Goal: Task Accomplishment & Management: Use online tool/utility

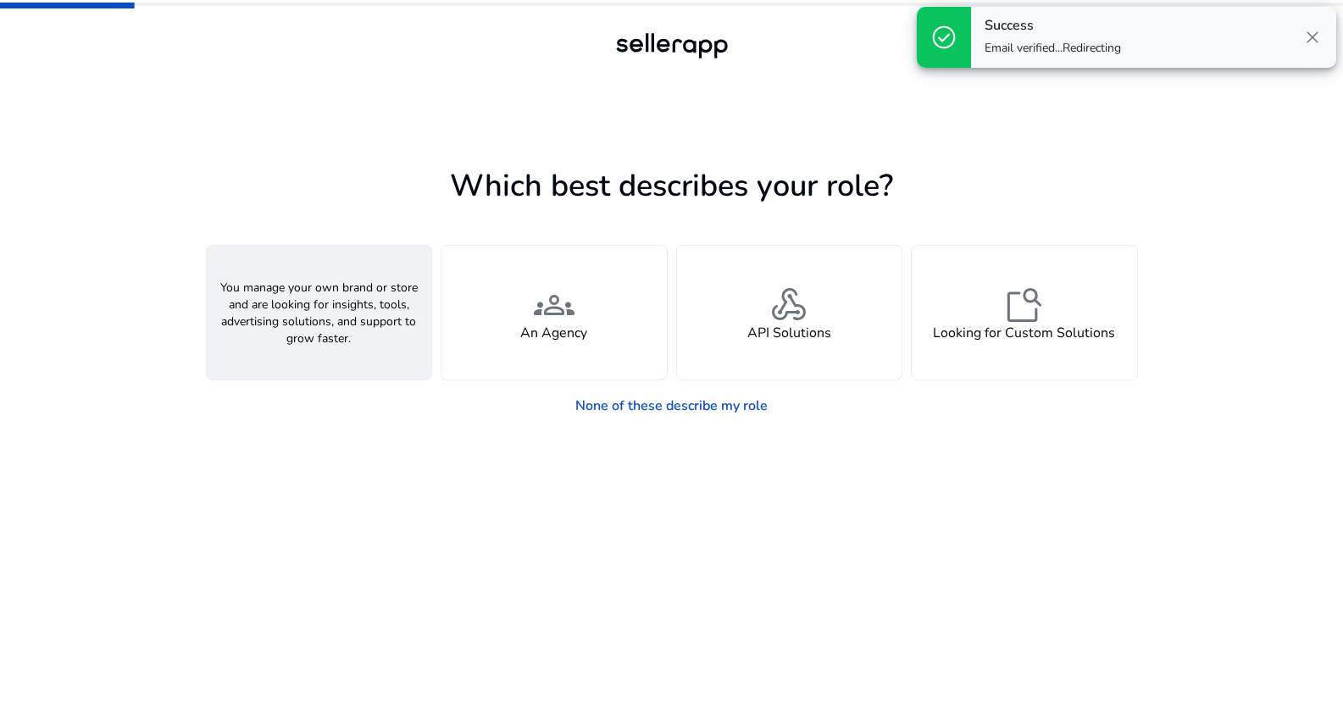
click at [312, 292] on span "person" at bounding box center [318, 305] width 41 height 41
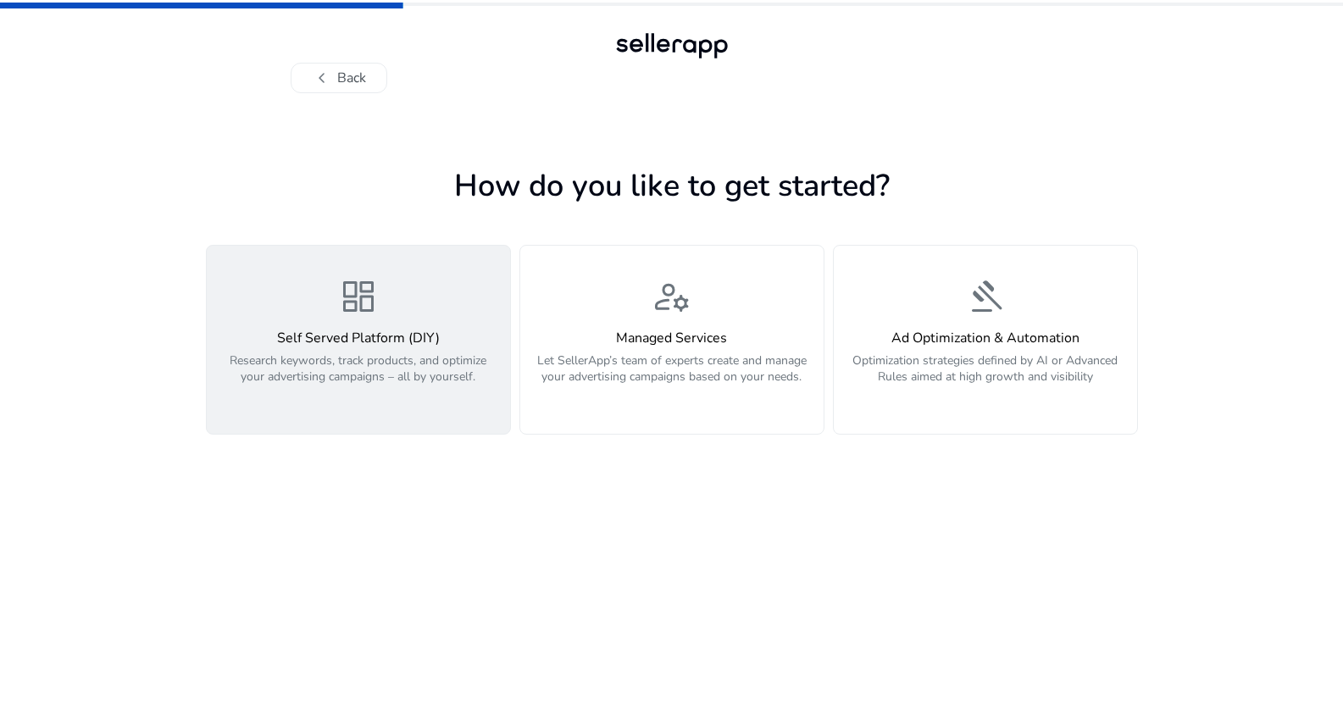
click at [447, 393] on p "Research keywords, track products, and optimize your advertising campaigns – al…" at bounding box center [358, 378] width 283 height 51
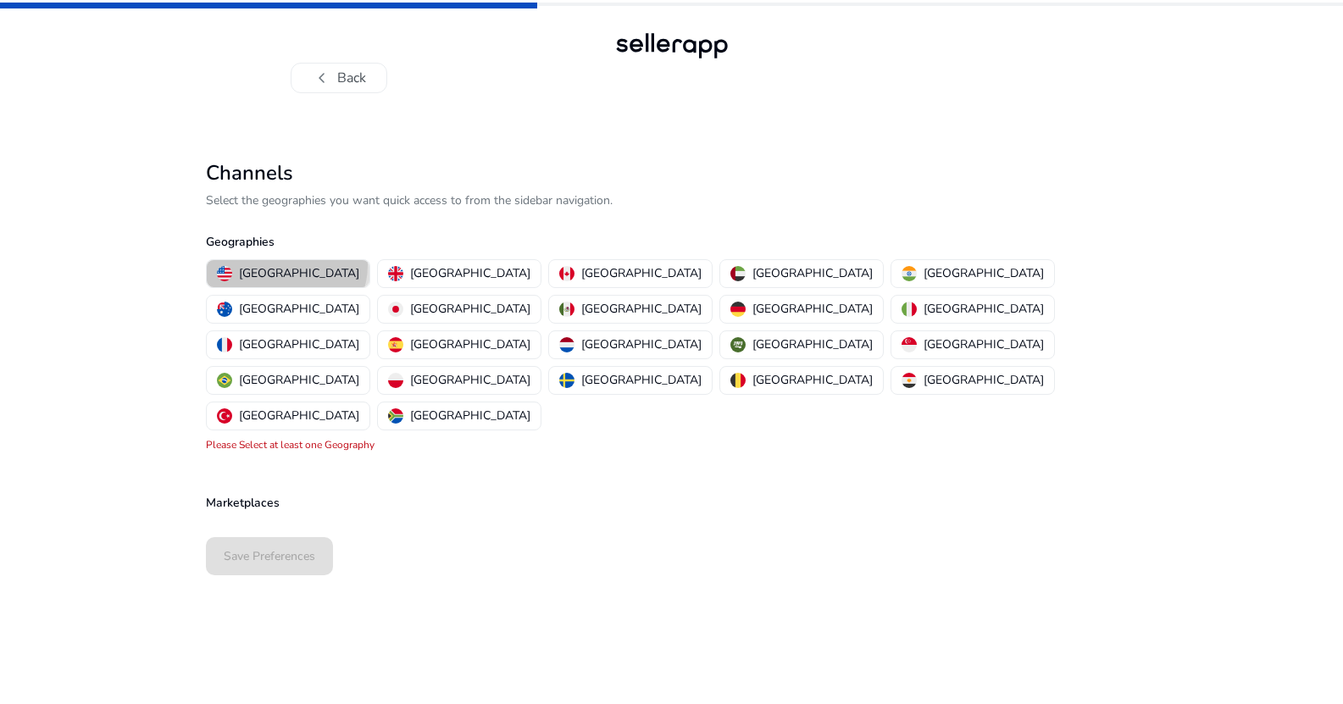
click at [286, 265] on p "[GEOGRAPHIC_DATA]" at bounding box center [299, 273] width 120 height 18
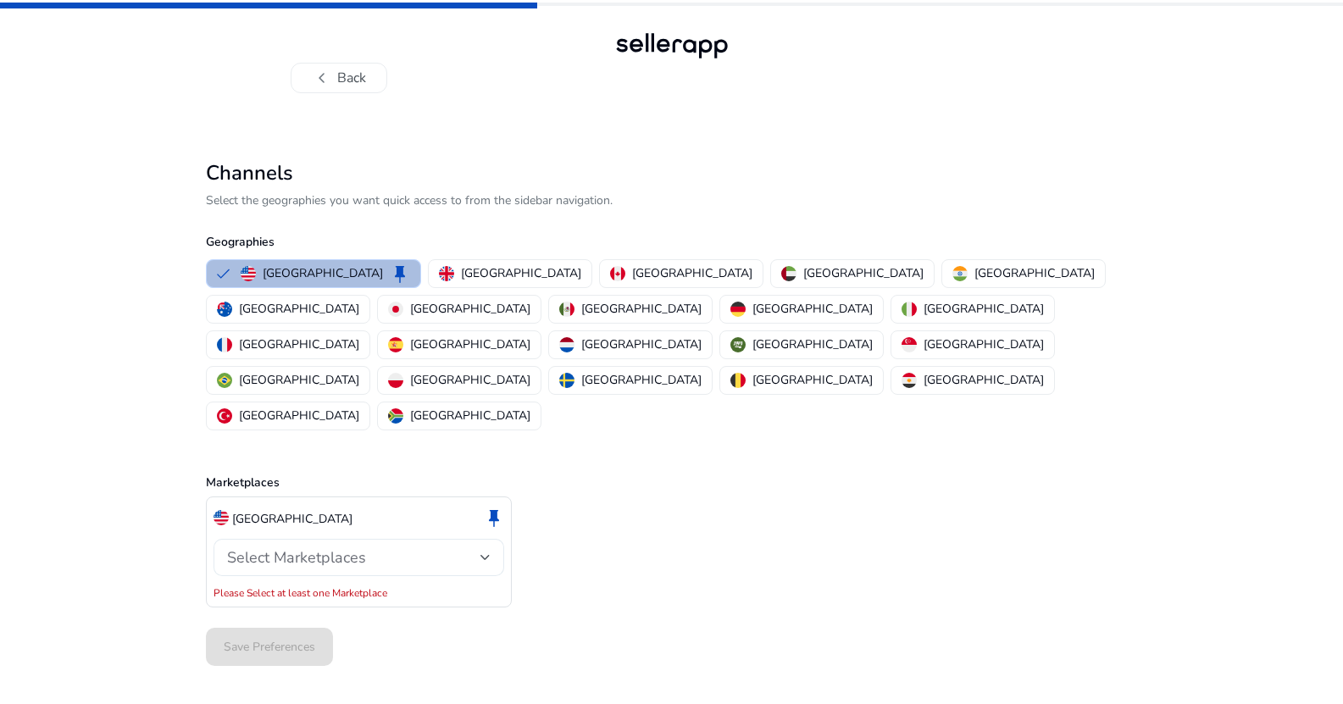
click at [266, 539] on div "Select Marketplaces" at bounding box center [359, 557] width 264 height 37
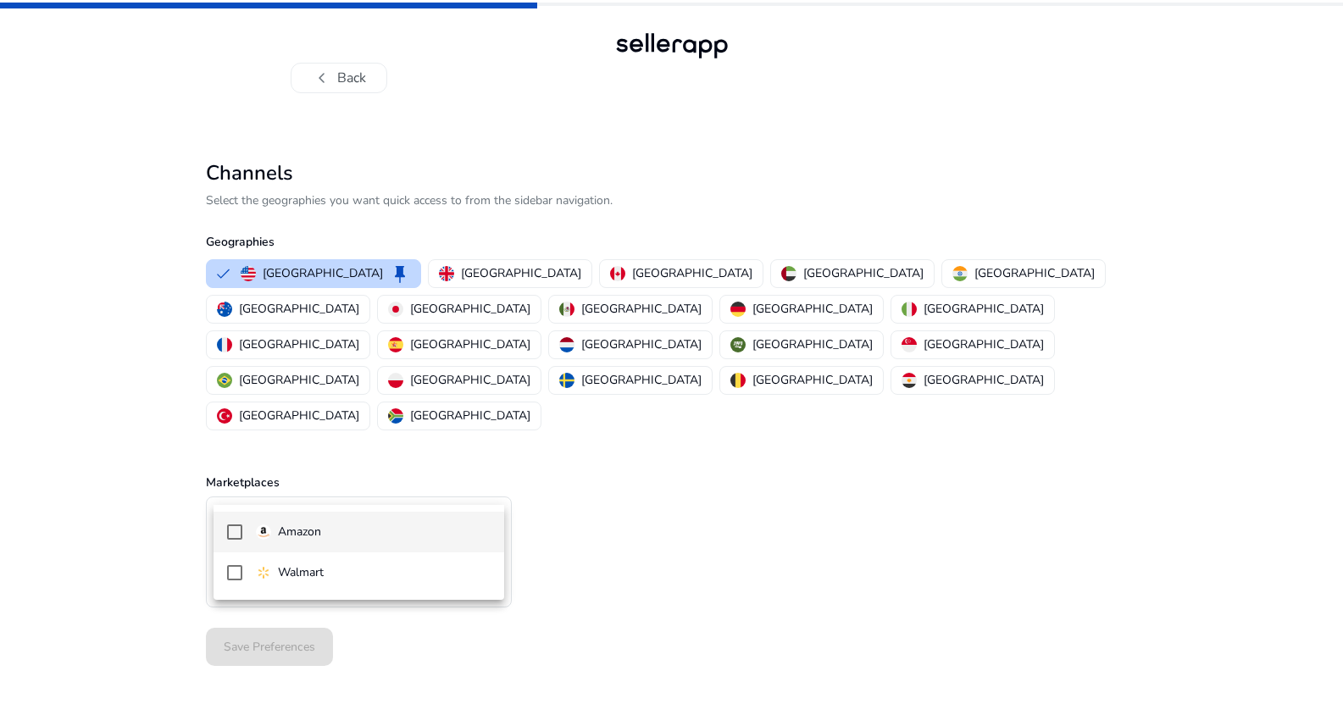
click at [279, 545] on mat-option "Amazon" at bounding box center [359, 532] width 291 height 41
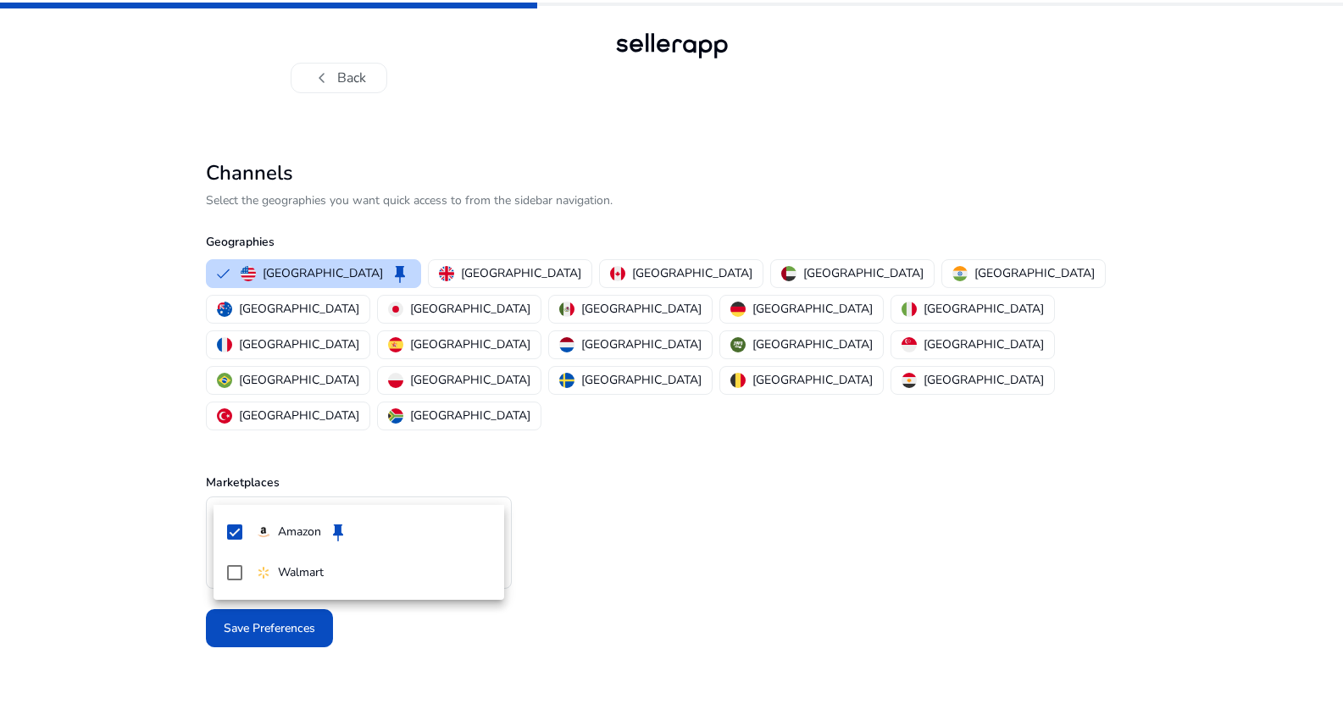
click at [548, 520] on div at bounding box center [671, 352] width 1343 height 704
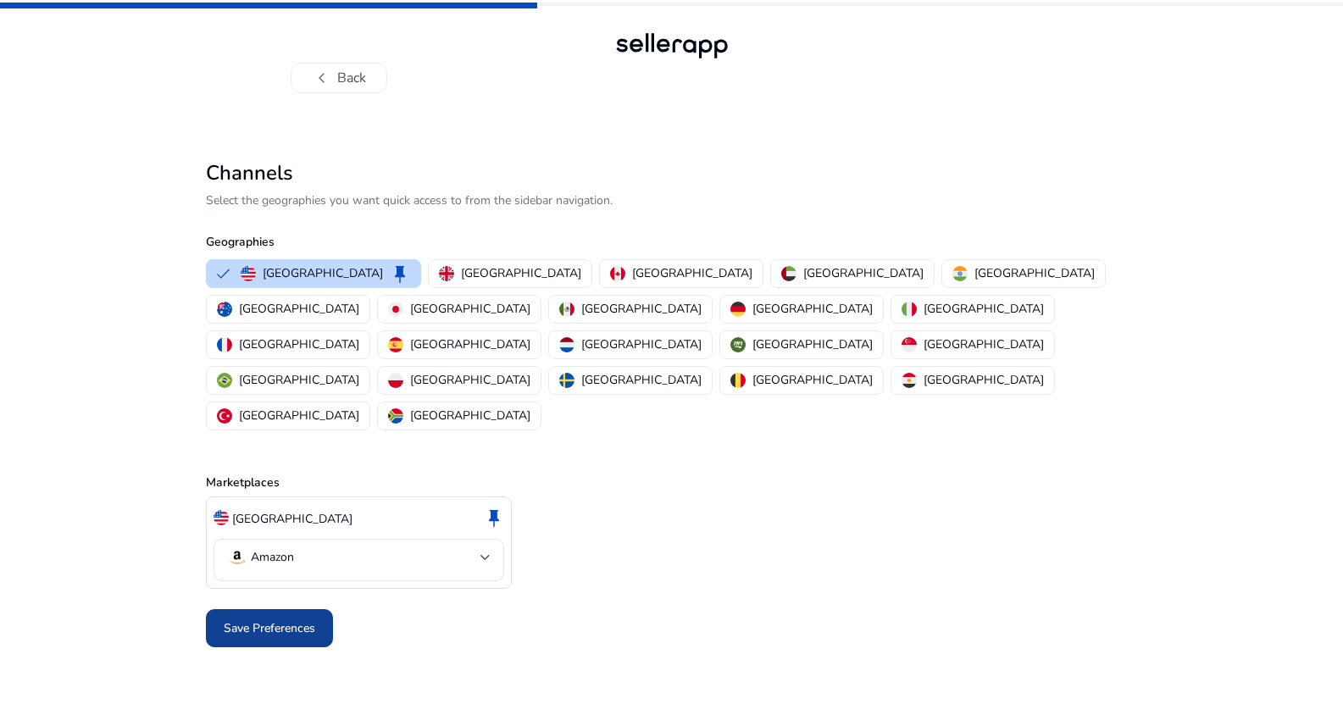
click at [275, 620] on span "Save Preferences" at bounding box center [270, 629] width 92 height 18
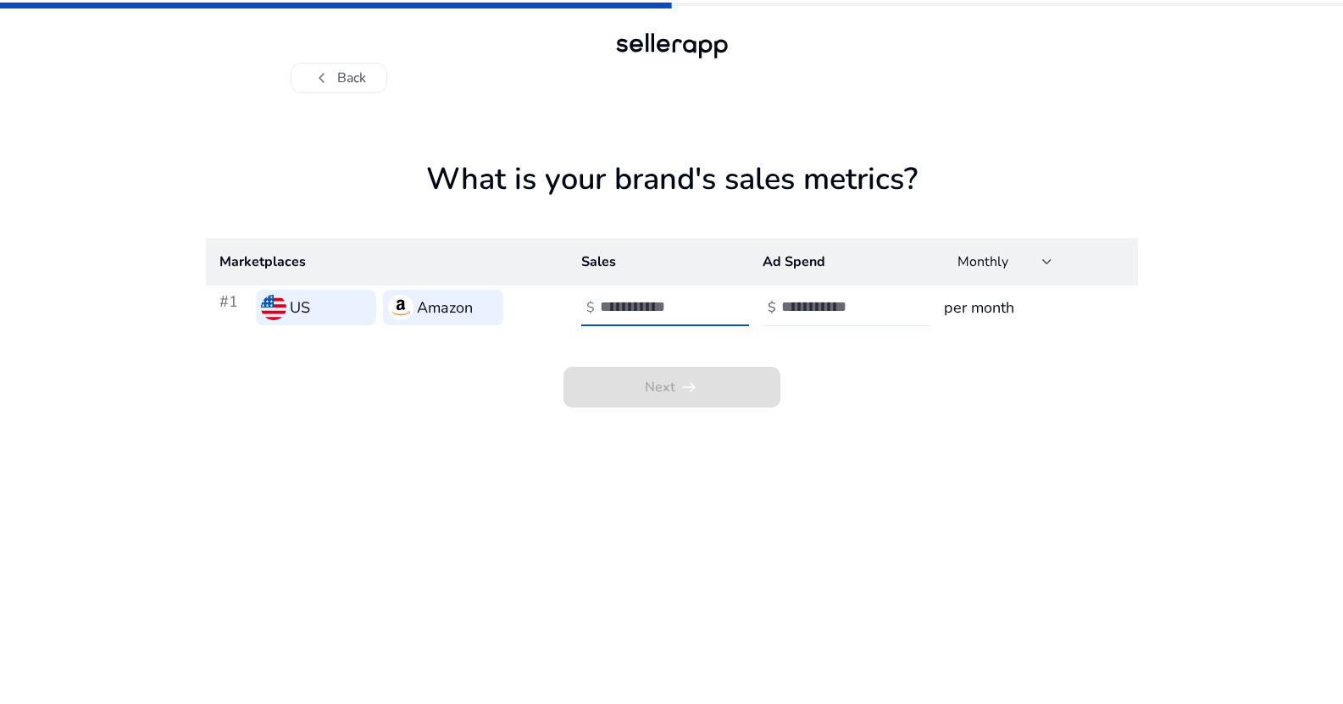
click at [686, 314] on input "number" at bounding box center [657, 306] width 114 height 19
click at [794, 314] on input "number" at bounding box center [838, 306] width 114 height 19
click at [957, 304] on h3 "per month" at bounding box center [1034, 308] width 180 height 24
click at [1030, 267] on div "Monthly" at bounding box center [1000, 262] width 85 height 19
click at [1030, 267] on div at bounding box center [671, 352] width 1343 height 704
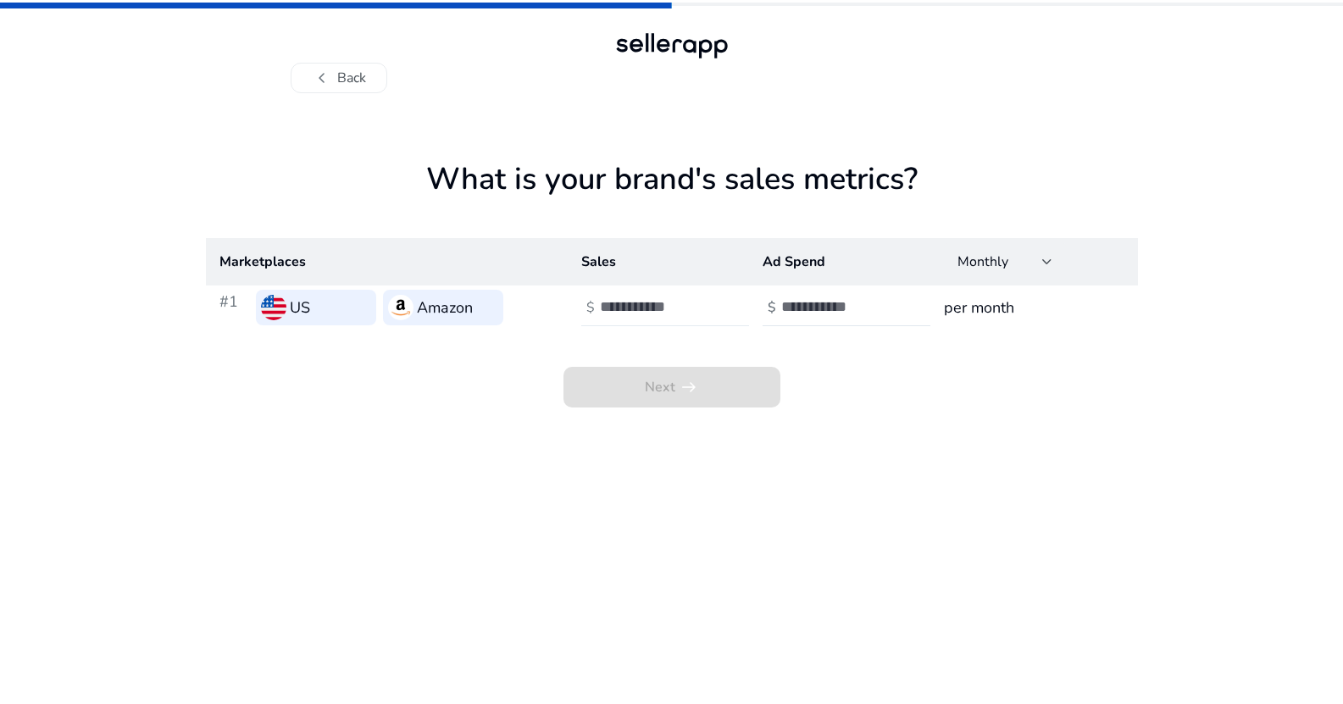
click at [665, 303] on input "number" at bounding box center [657, 306] width 114 height 19
type input "*"
click at [810, 300] on input "number" at bounding box center [838, 306] width 114 height 19
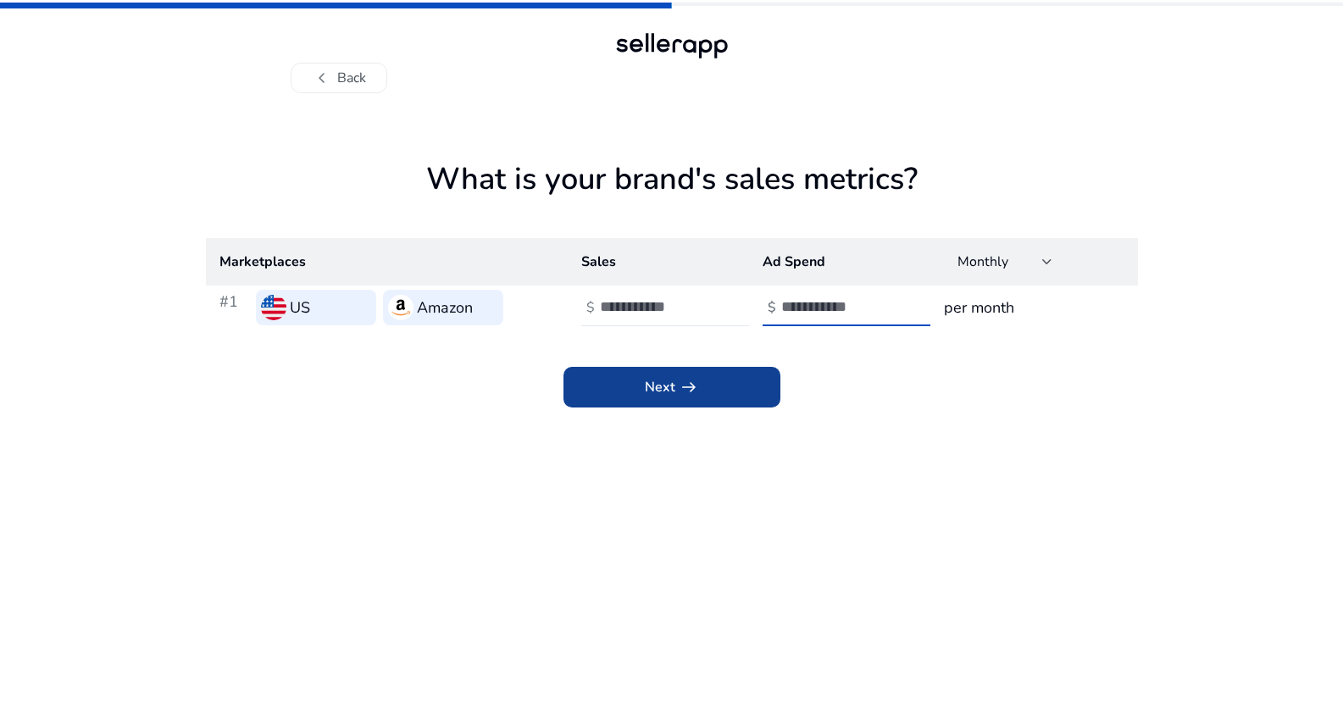
type input "*"
click at [708, 400] on span at bounding box center [672, 387] width 217 height 41
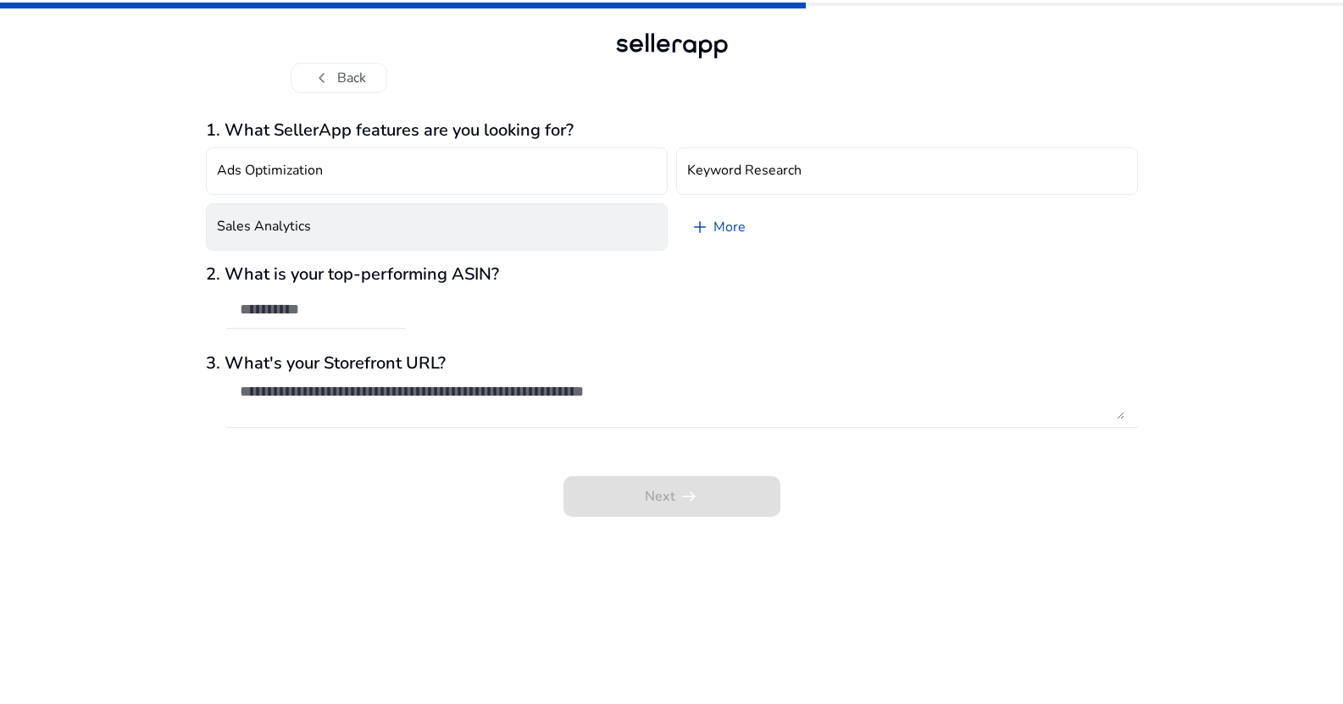
click at [380, 219] on button "Sales Analytics" at bounding box center [437, 226] width 462 height 47
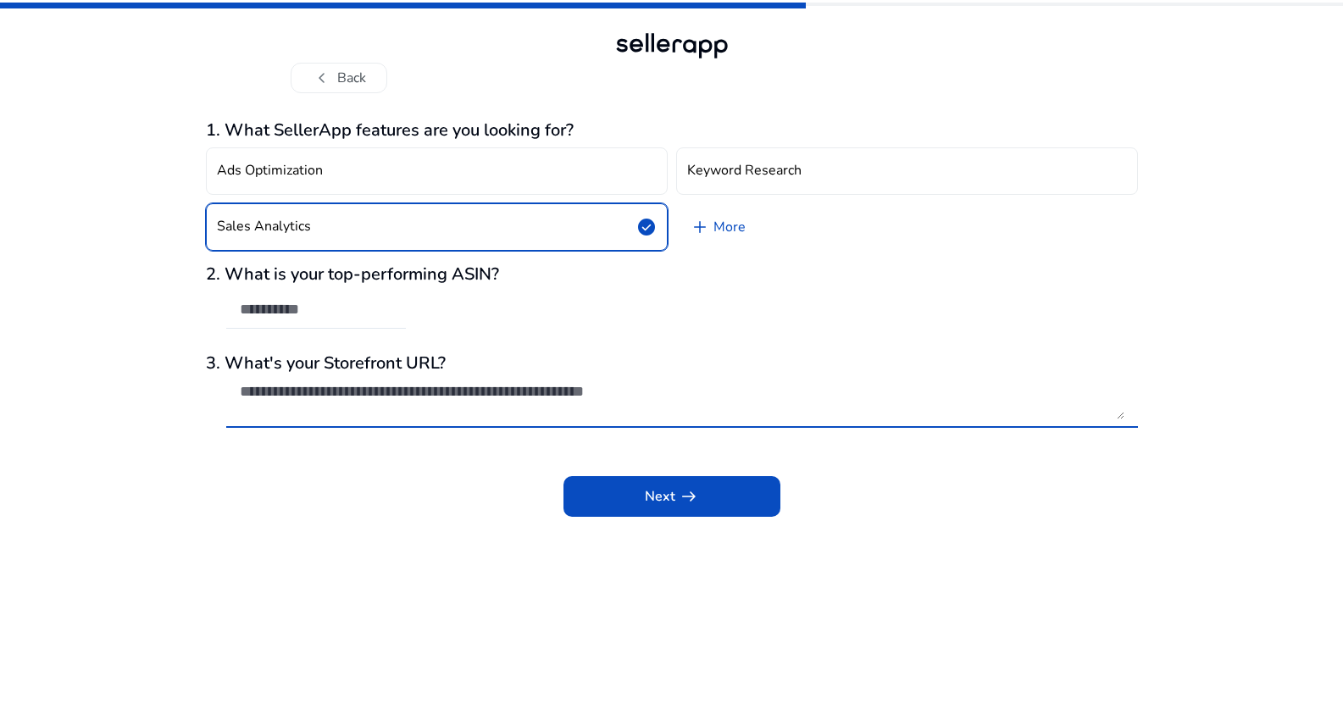
click at [587, 403] on textarea at bounding box center [682, 400] width 885 height 37
click at [607, 501] on span at bounding box center [672, 496] width 217 height 41
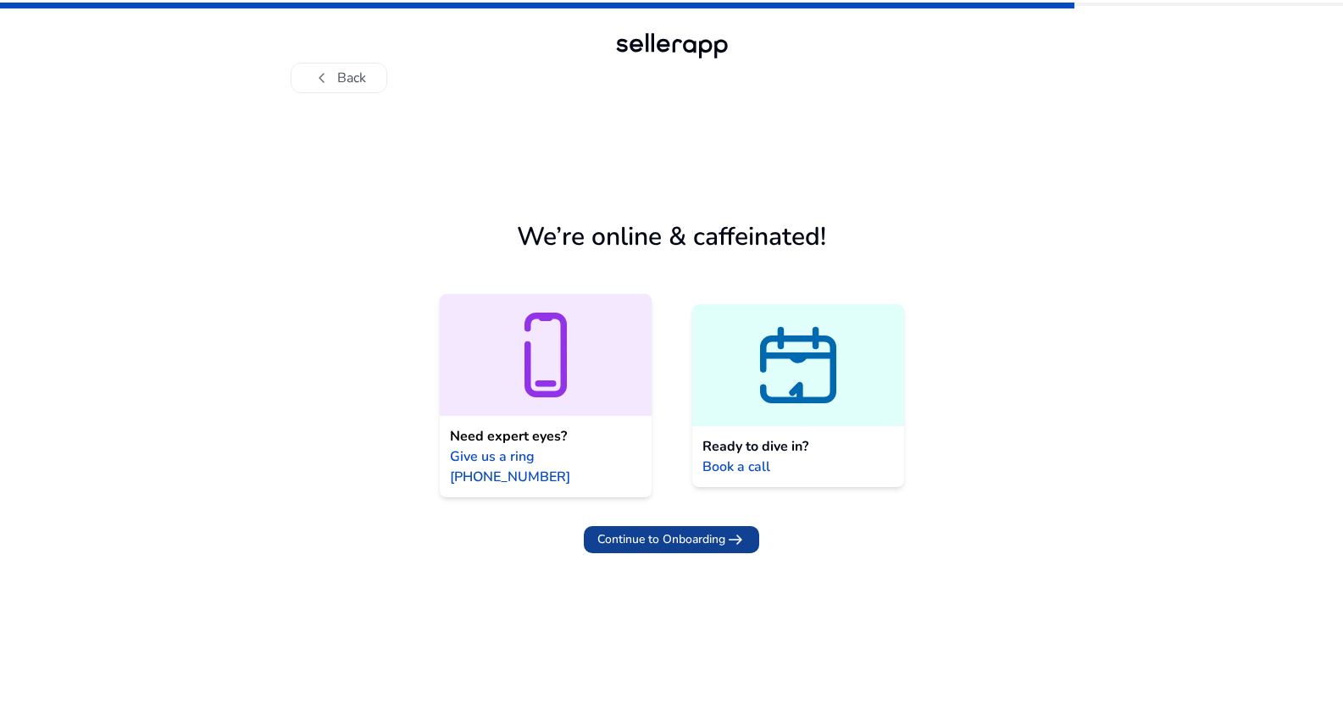
click at [676, 531] on span "Continue to Onboarding" at bounding box center [662, 540] width 128 height 18
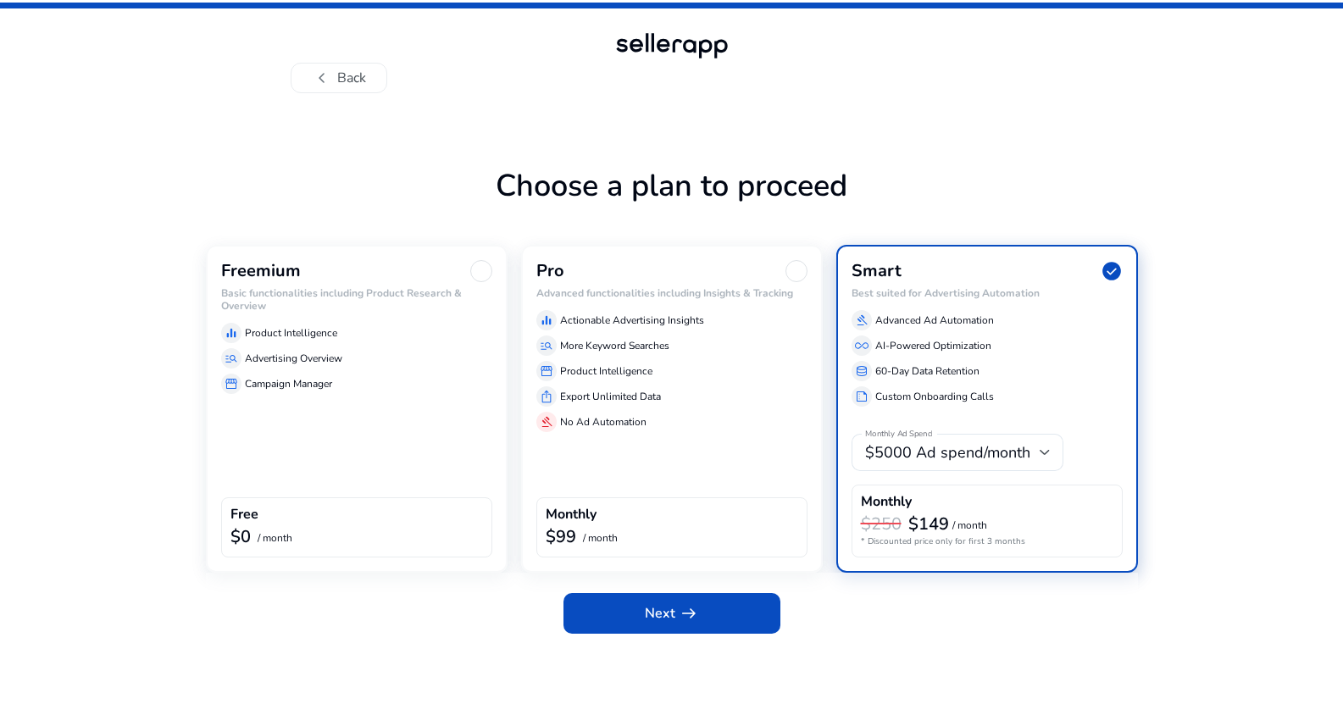
click at [415, 345] on div "equalizer Product Intelligence manage_search Advertising Overview storefront Ca…" at bounding box center [356, 355] width 271 height 78
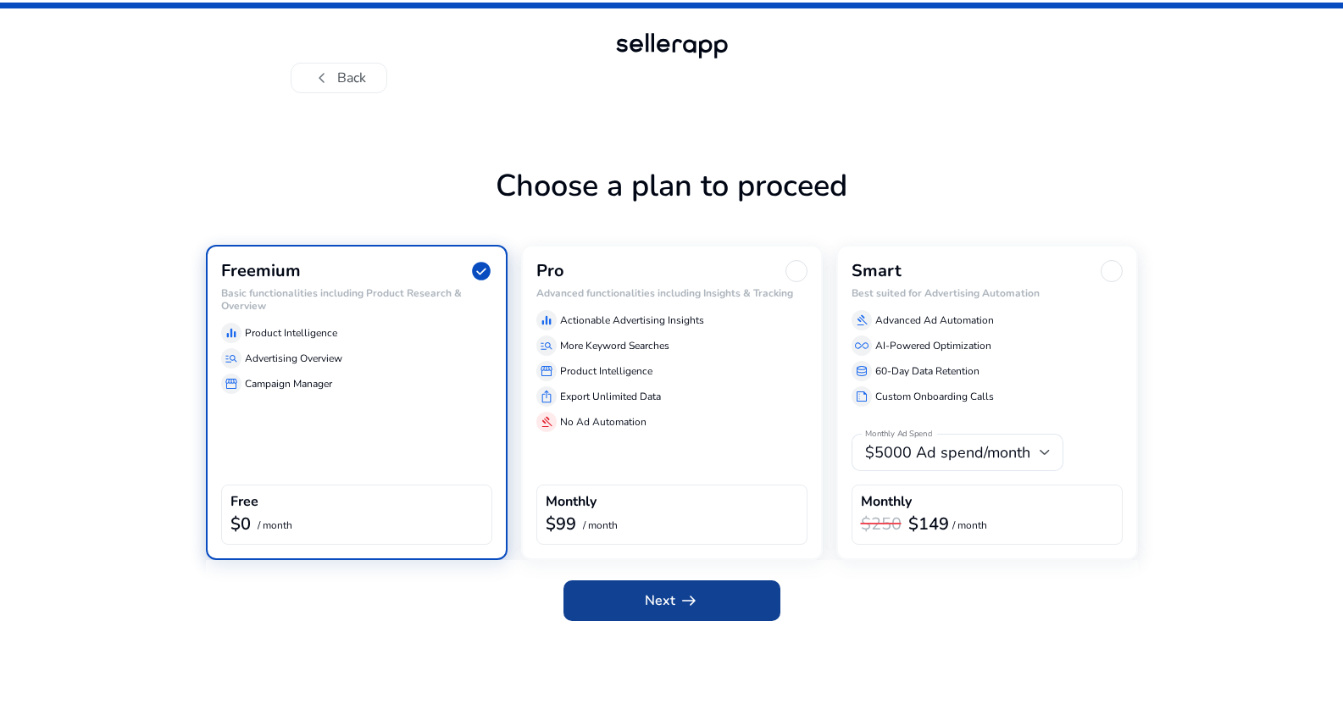
click at [641, 605] on span at bounding box center [672, 601] width 217 height 41
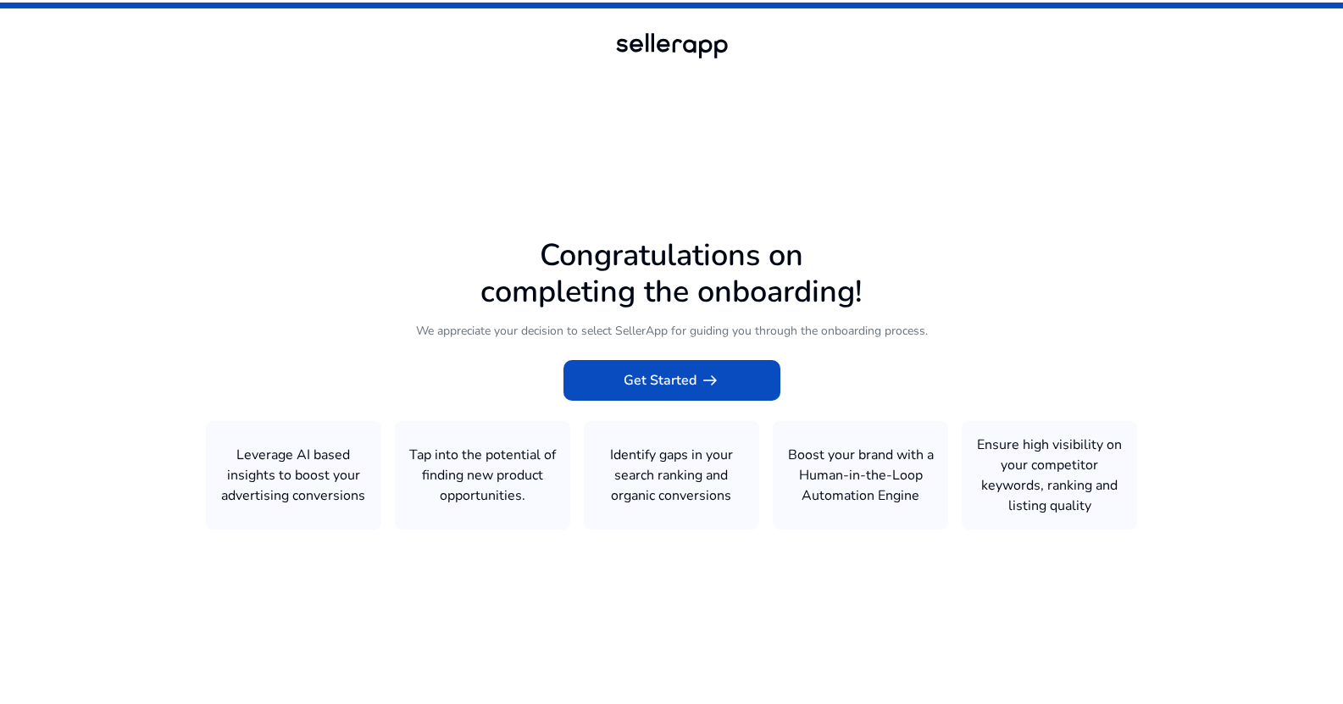
click at [686, 359] on icon at bounding box center [671, 349] width 1343 height 698
click at [684, 378] on span "Get Started arrow_right_alt" at bounding box center [672, 380] width 97 height 20
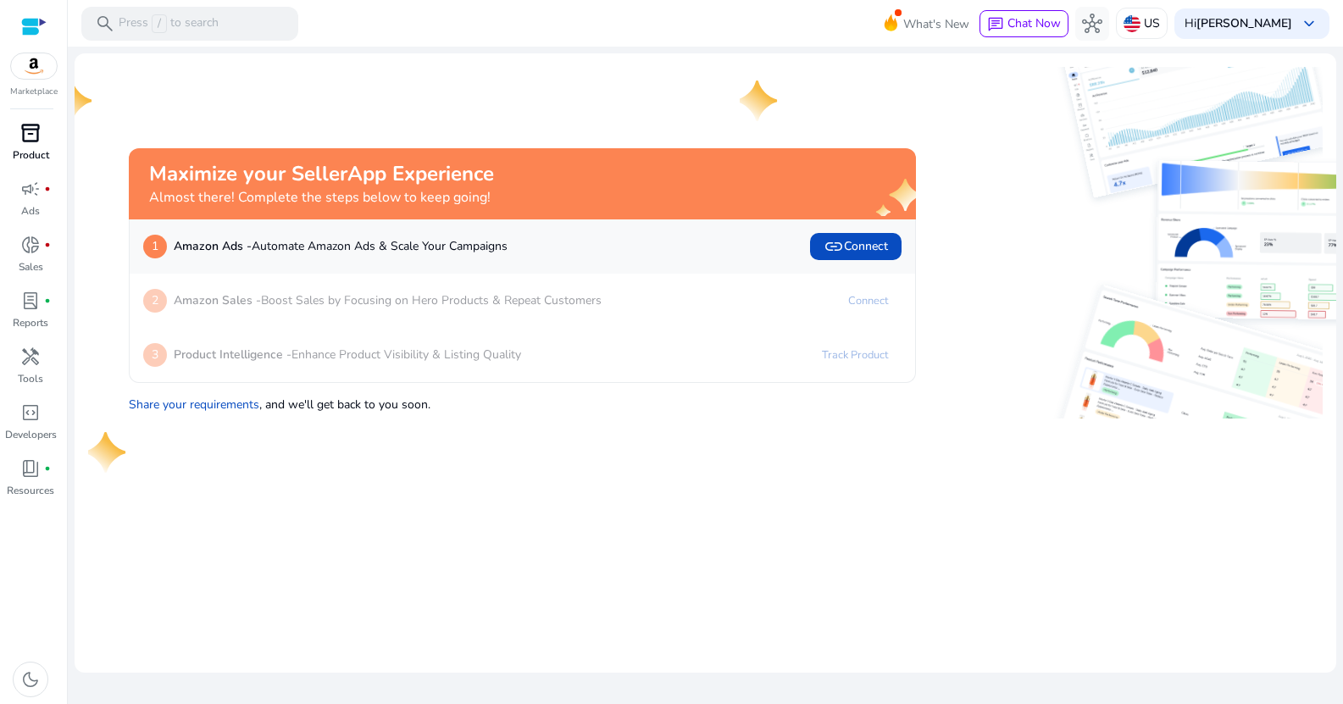
click at [31, 157] on p "Product" at bounding box center [31, 154] width 36 height 15
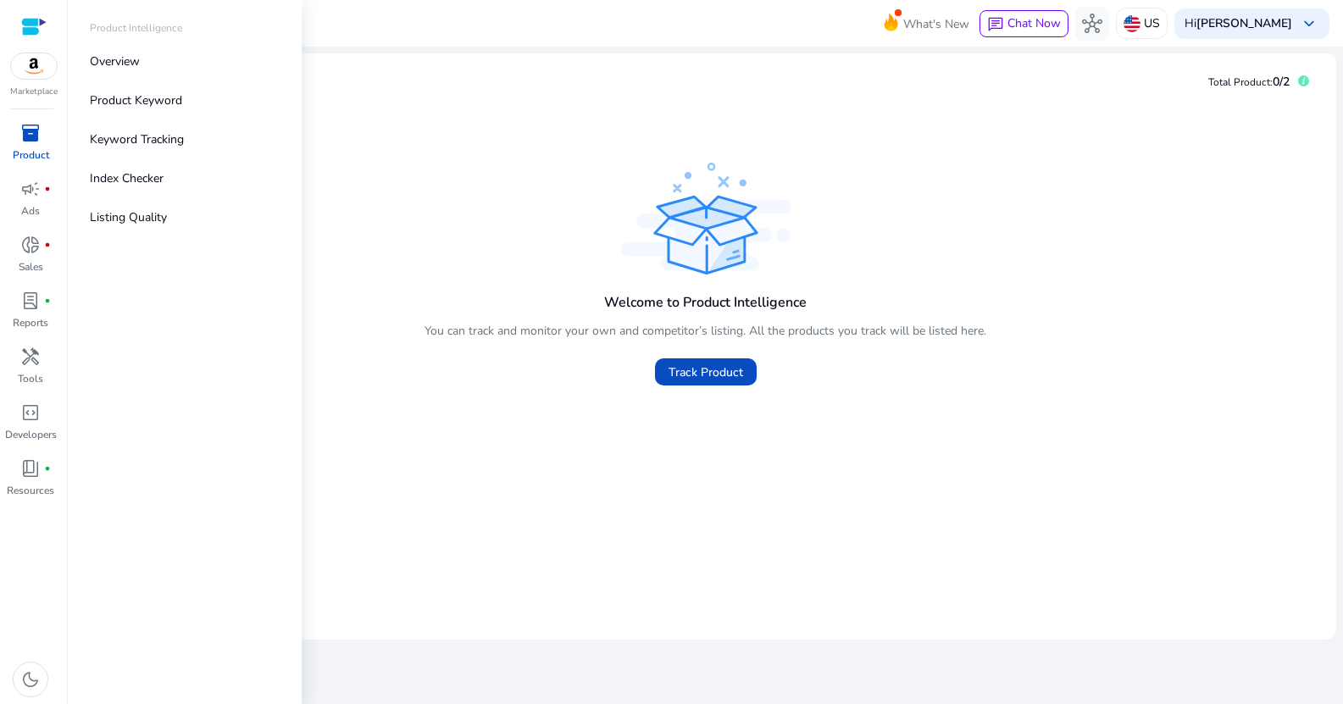
click at [30, 158] on p "Product" at bounding box center [31, 154] width 36 height 15
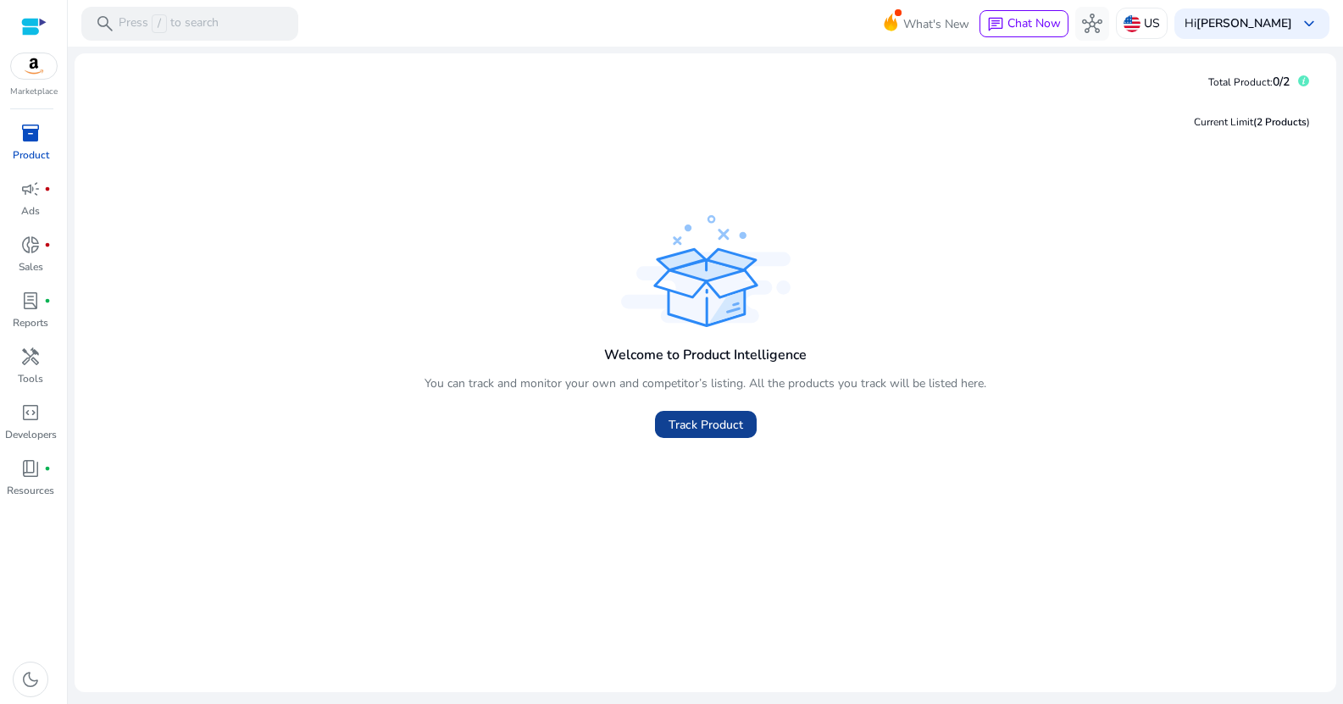
click at [666, 431] on span at bounding box center [706, 424] width 102 height 41
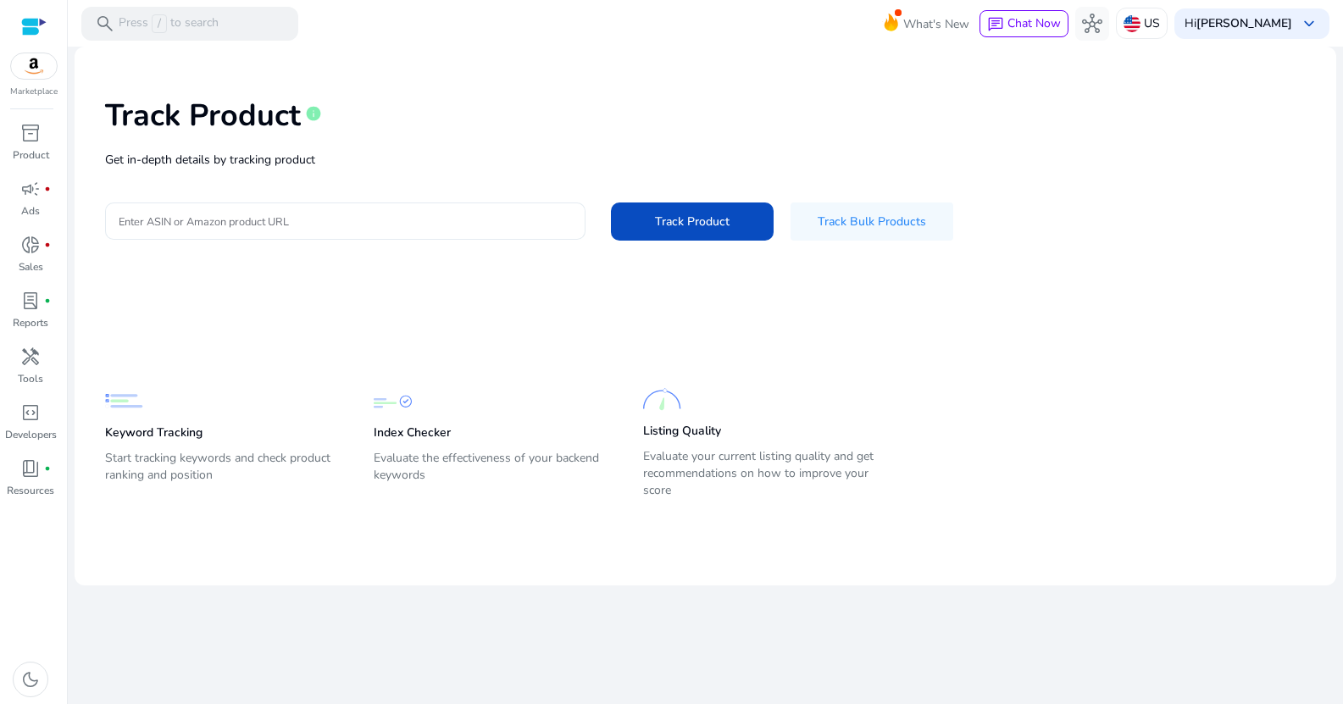
click at [310, 219] on div "Track Product info Get in-depth details by tracking product Enter ASIN or Amazo…" at bounding box center [705, 167] width 1235 height 214
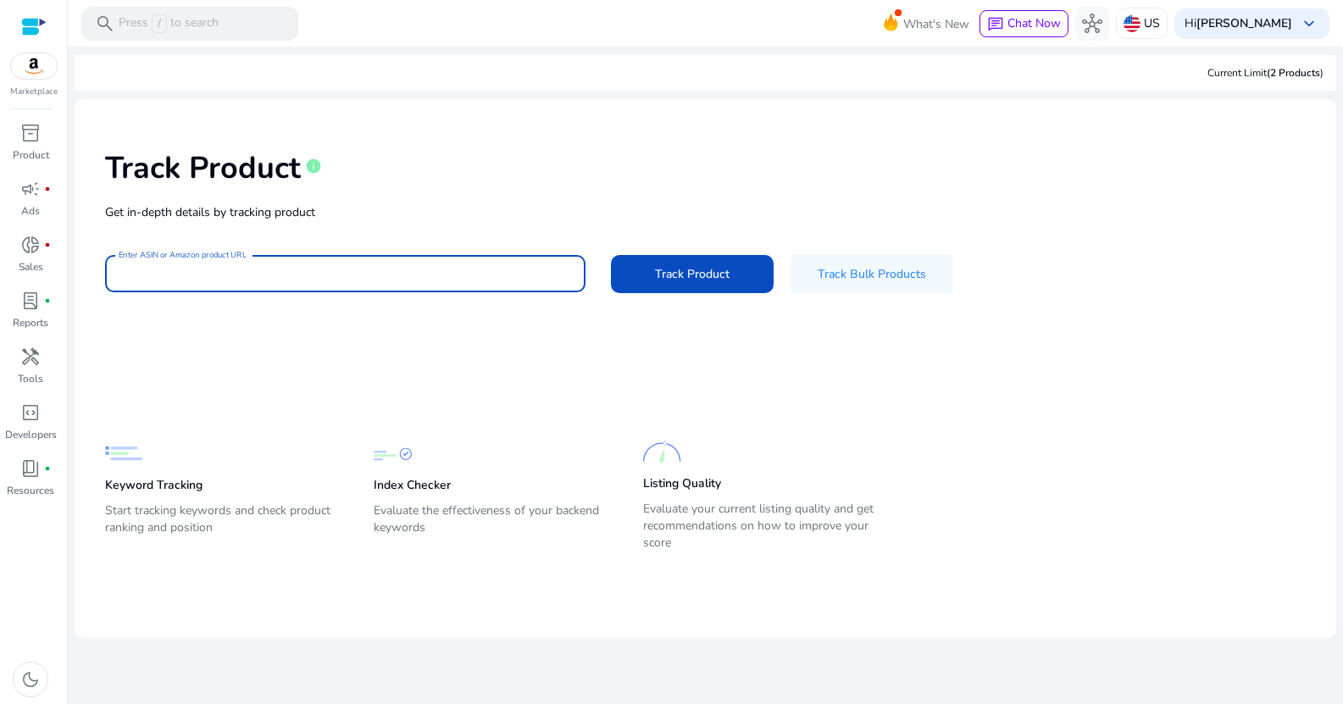
click at [426, 280] on input "Enter ASIN or Amazon product URL" at bounding box center [345, 273] width 453 height 19
paste input "**********"
type input "**********"
click at [611, 255] on button "Track Product" at bounding box center [692, 274] width 163 height 38
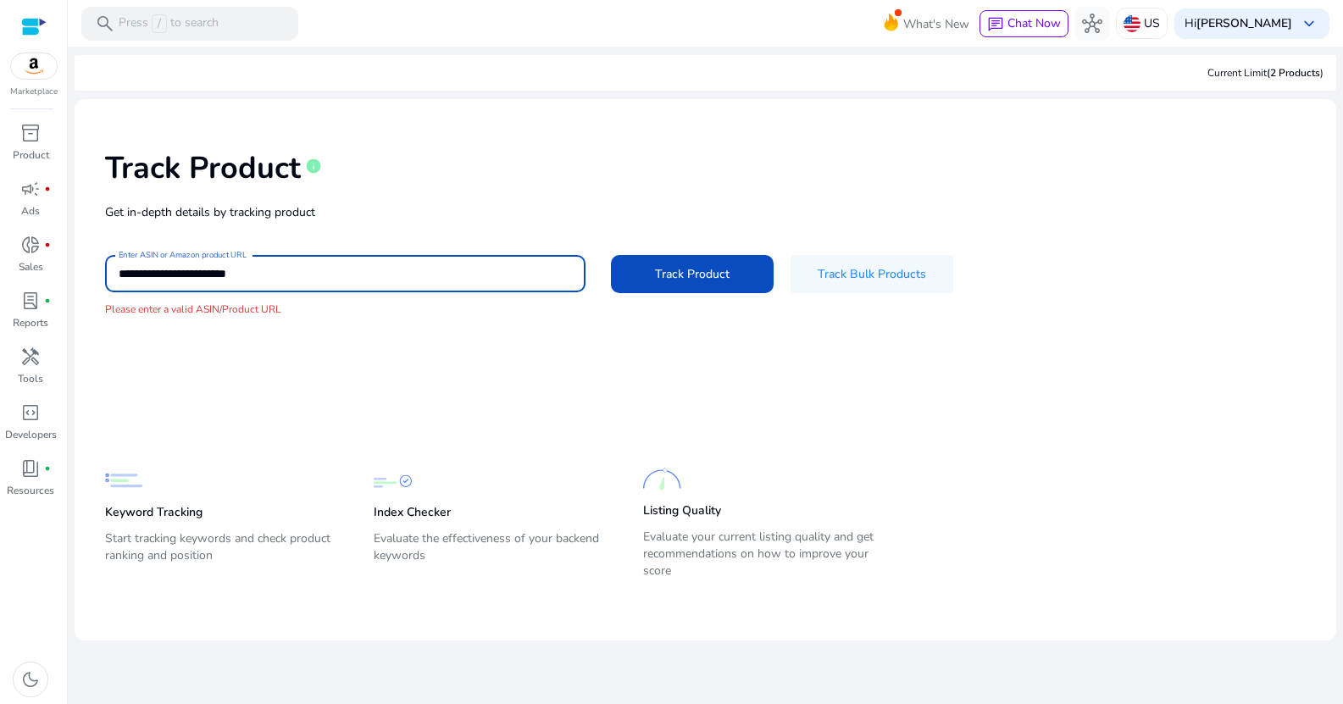
drag, startPoint x: 312, startPoint y: 270, endPoint x: 90, endPoint y: 249, distance: 223.0
click at [90, 249] on div "**********" at bounding box center [705, 234] width 1235 height 242
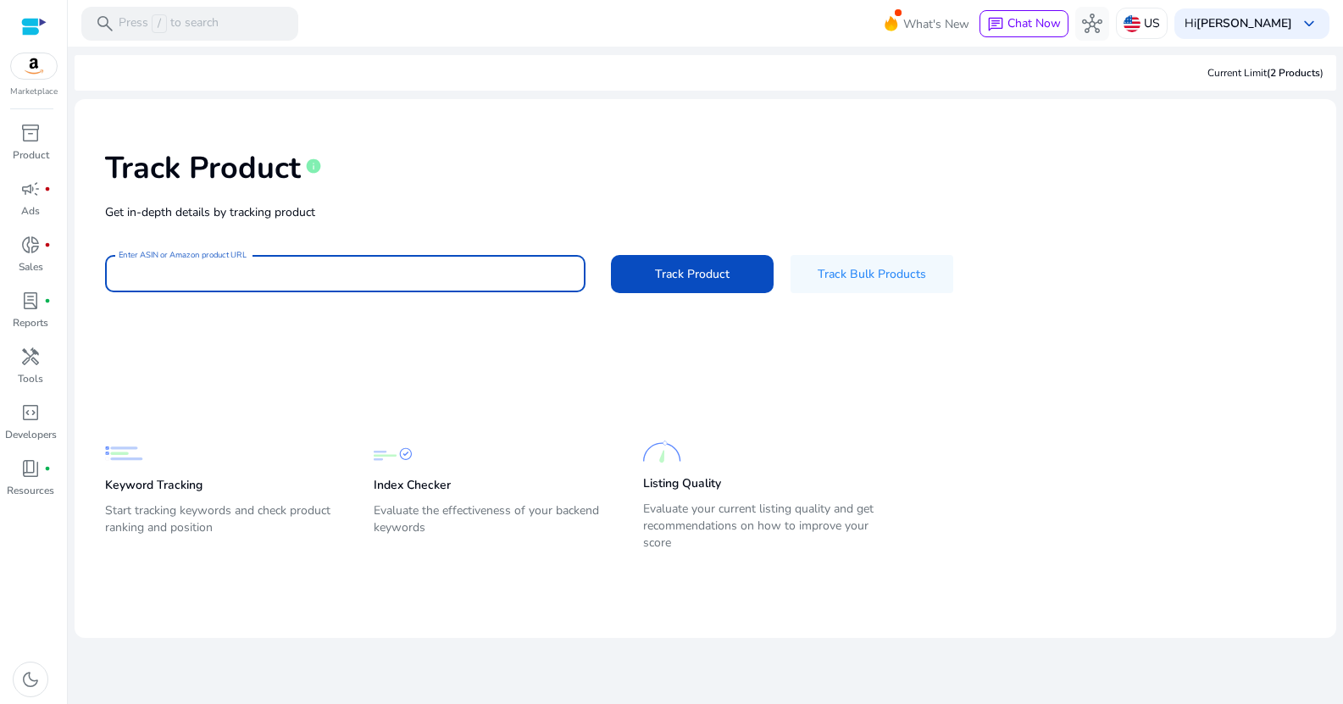
paste input "**********"
type input "**********"
click at [611, 255] on button "Track Product" at bounding box center [692, 274] width 163 height 38
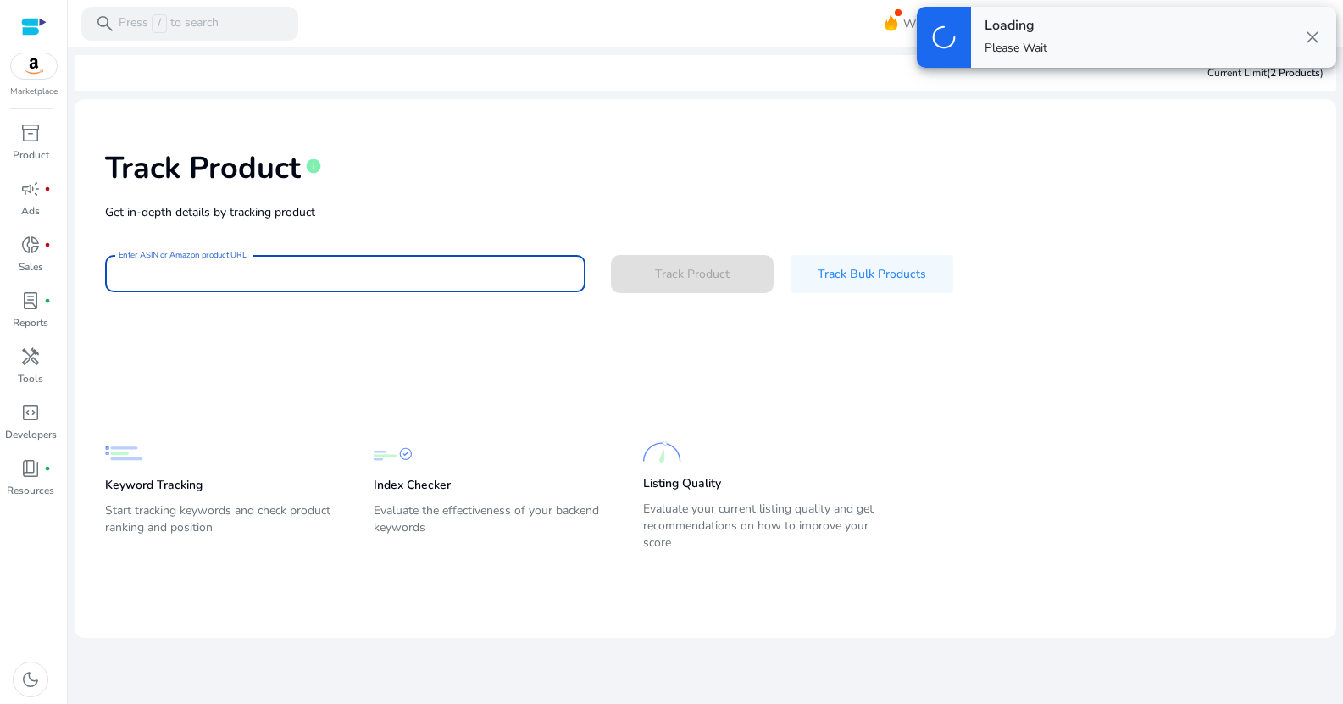
scroll to position [0, 0]
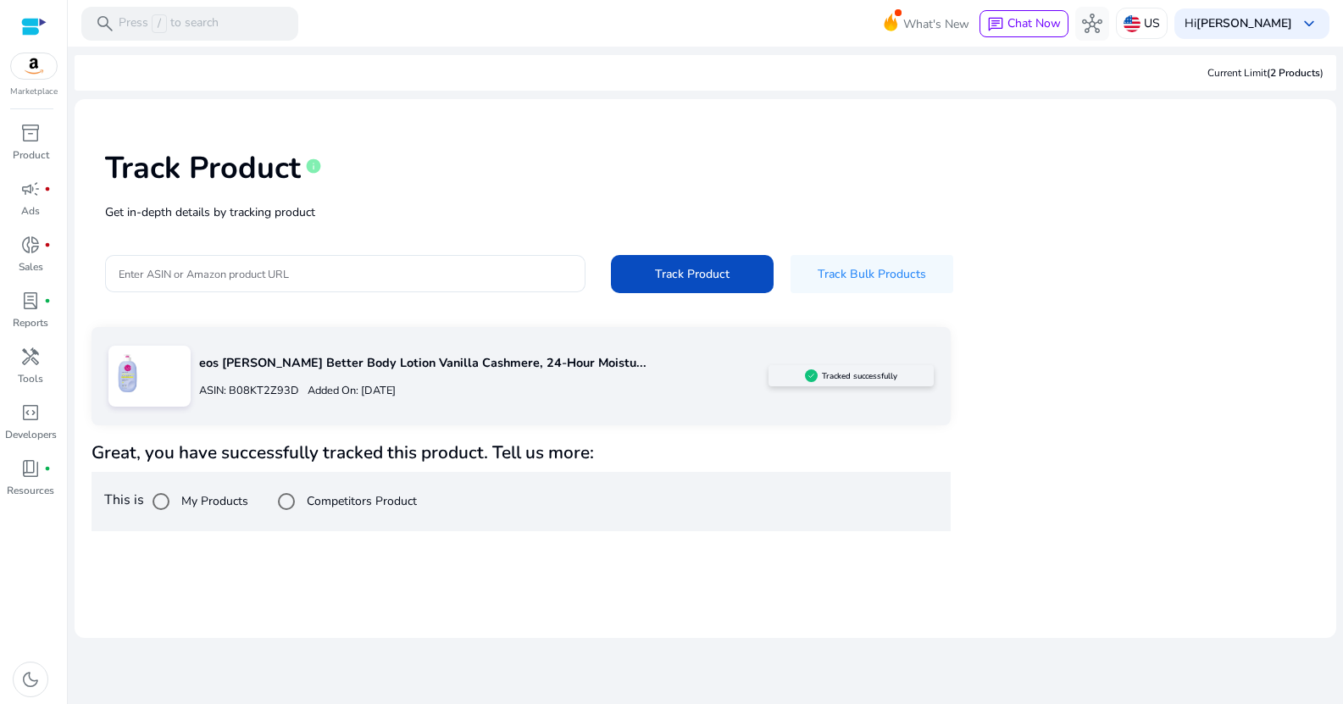
click at [437, 364] on p "eos [PERSON_NAME] Better Body Lotion Vanilla Cashmere, 24-Hour Moistu..." at bounding box center [484, 363] width 570 height 19
click at [396, 391] on p "Added On: [DATE]" at bounding box center [347, 391] width 97 height 16
click at [364, 492] on div "Competitors Product" at bounding box center [343, 502] width 147 height 34
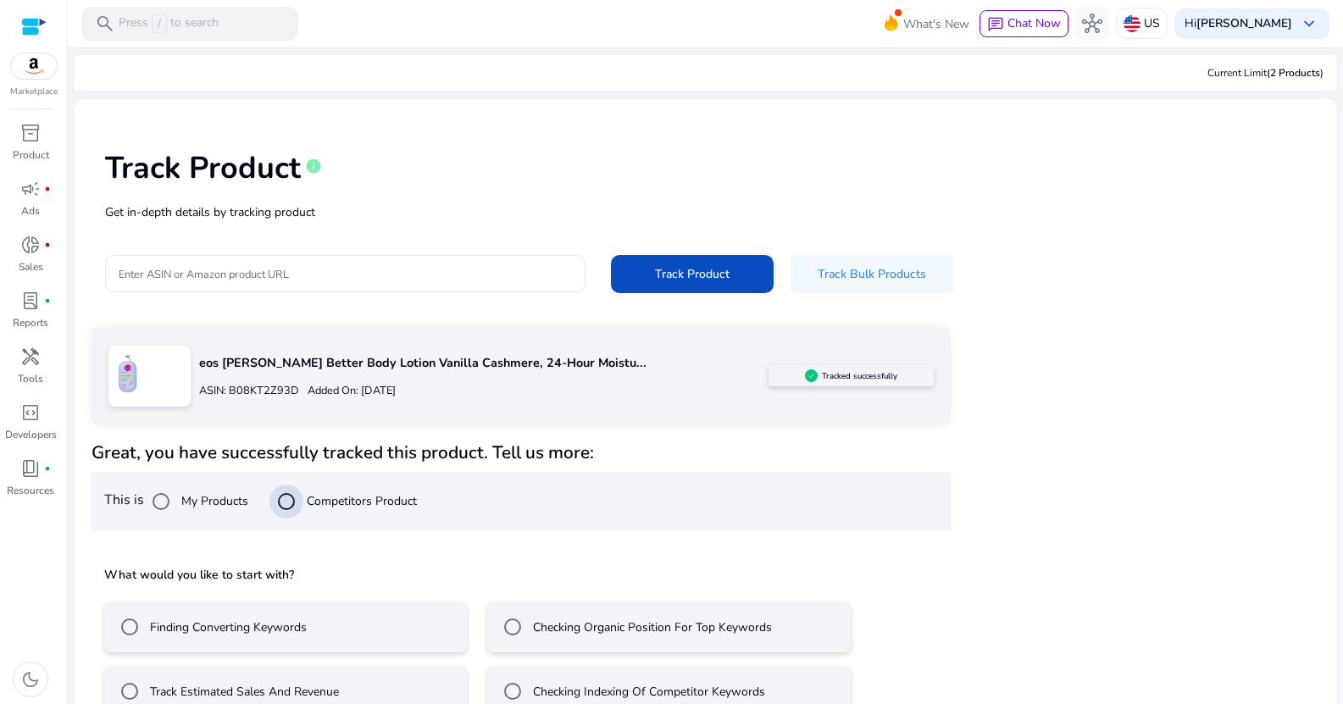
scroll to position [38, 0]
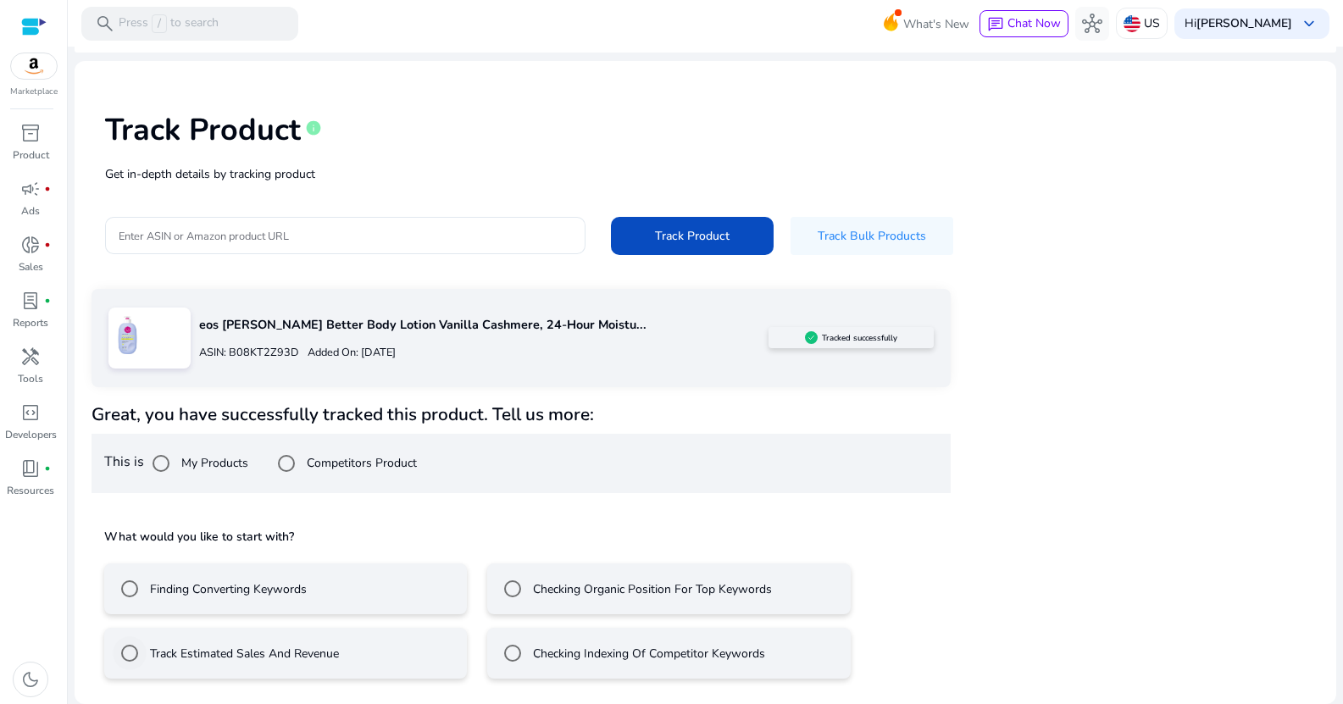
click at [284, 653] on label "Track Estimated Sales And Revenue" at bounding box center [243, 654] width 192 height 18
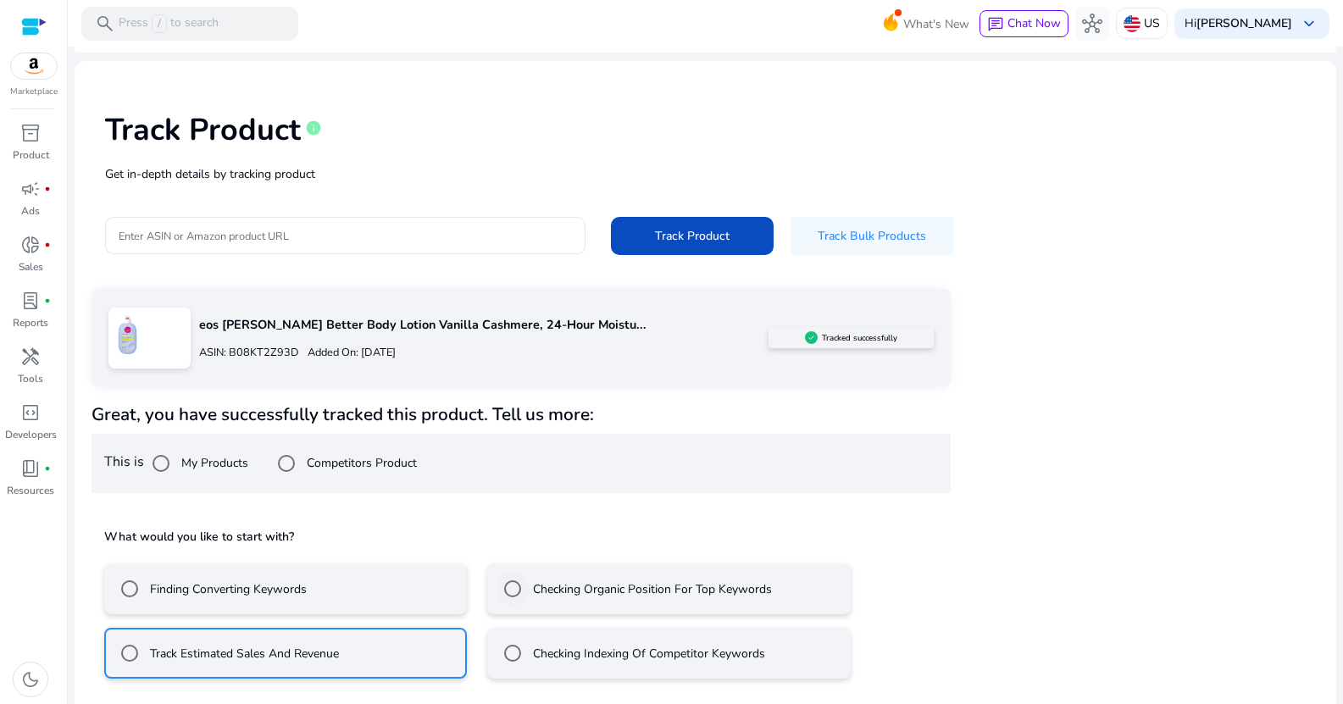
click at [622, 600] on div "Checking Organic Position For Top Keywords" at bounding box center [634, 589] width 276 height 34
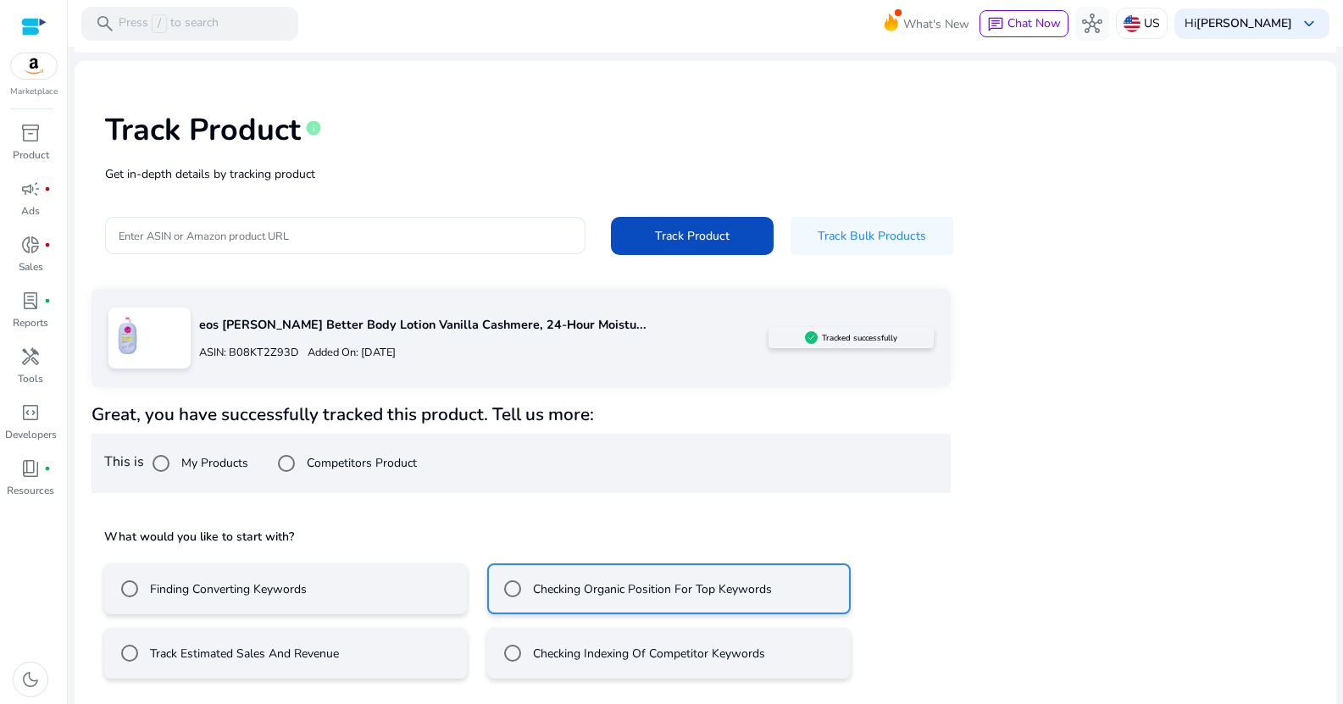
click at [435, 642] on mat-radio-button "Track Estimated Sales And Revenue" at bounding box center [285, 653] width 363 height 51
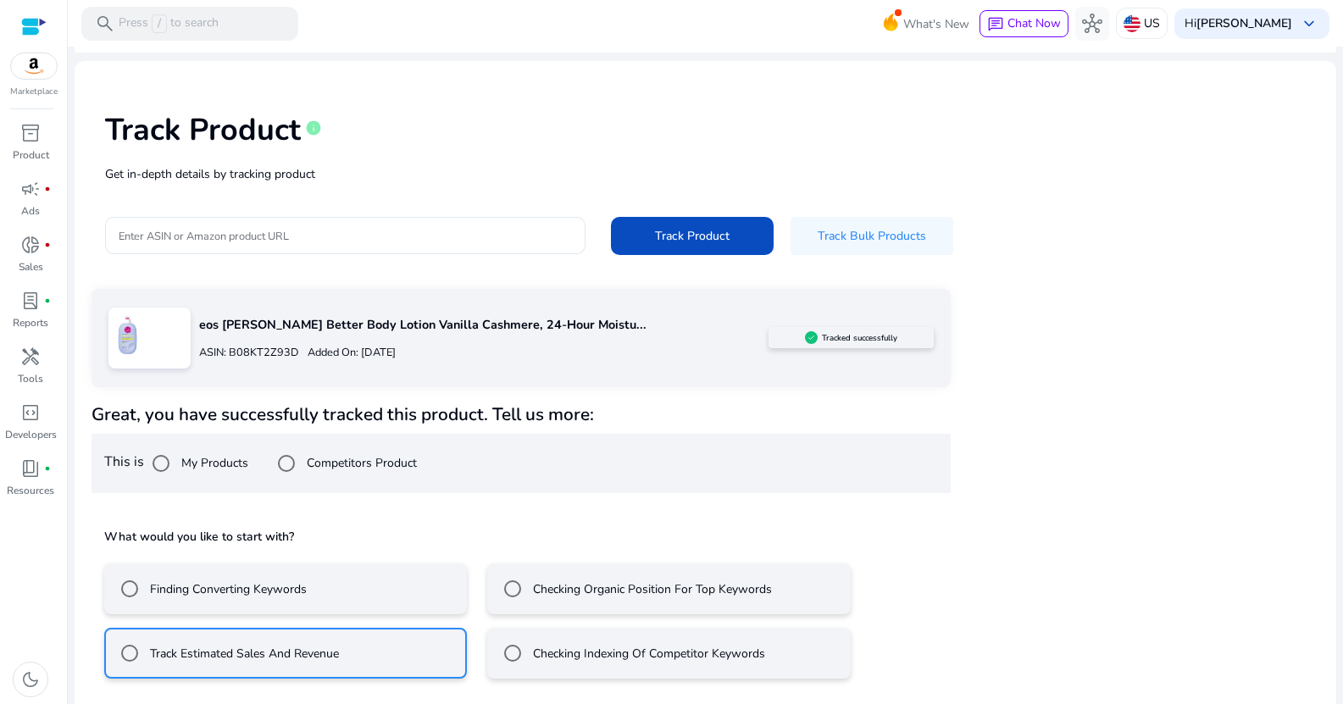
scroll to position [114, 0]
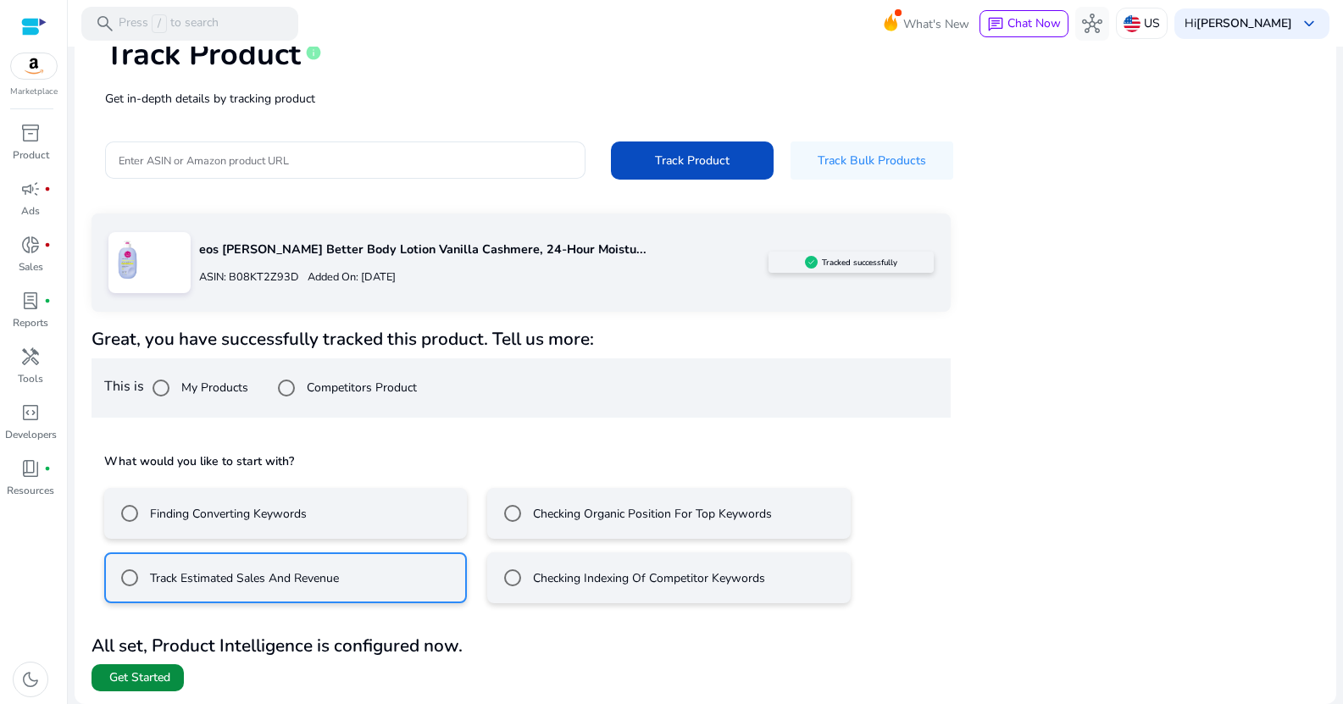
click at [164, 687] on span at bounding box center [138, 678] width 92 height 41
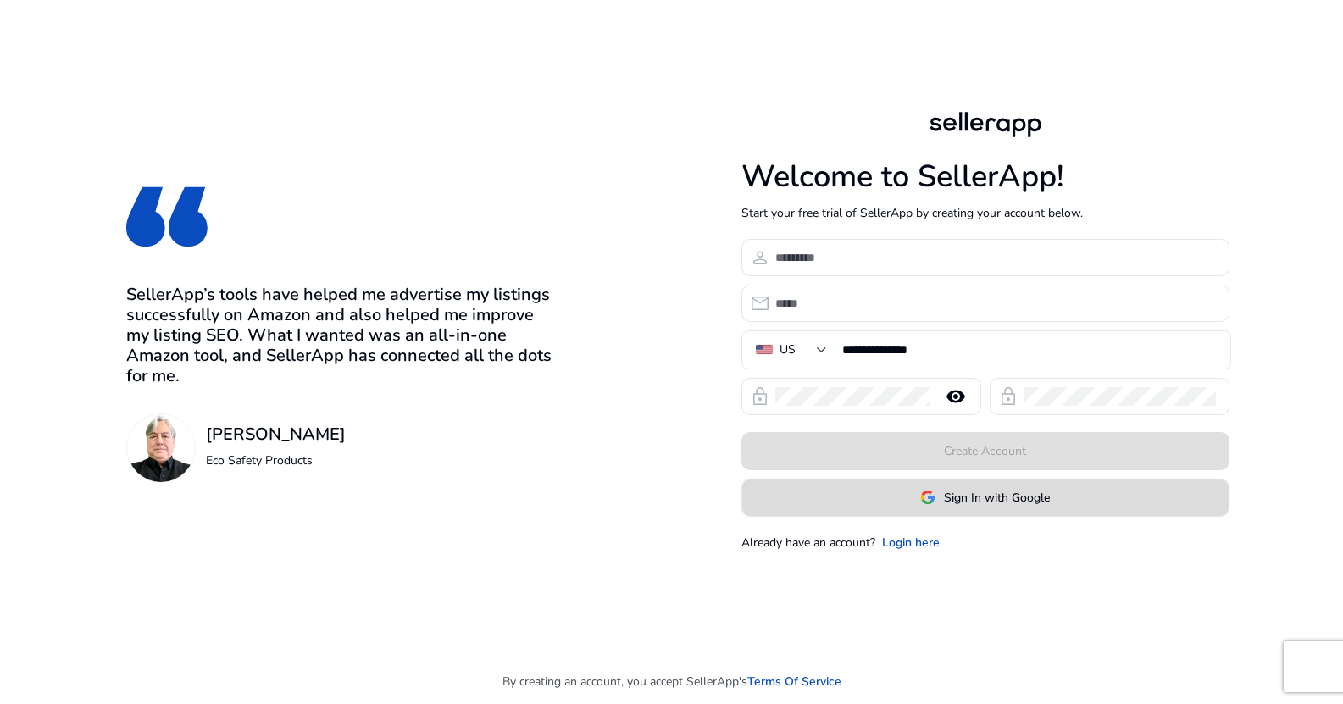
click at [973, 503] on span "Sign In with Google" at bounding box center [997, 498] width 106 height 18
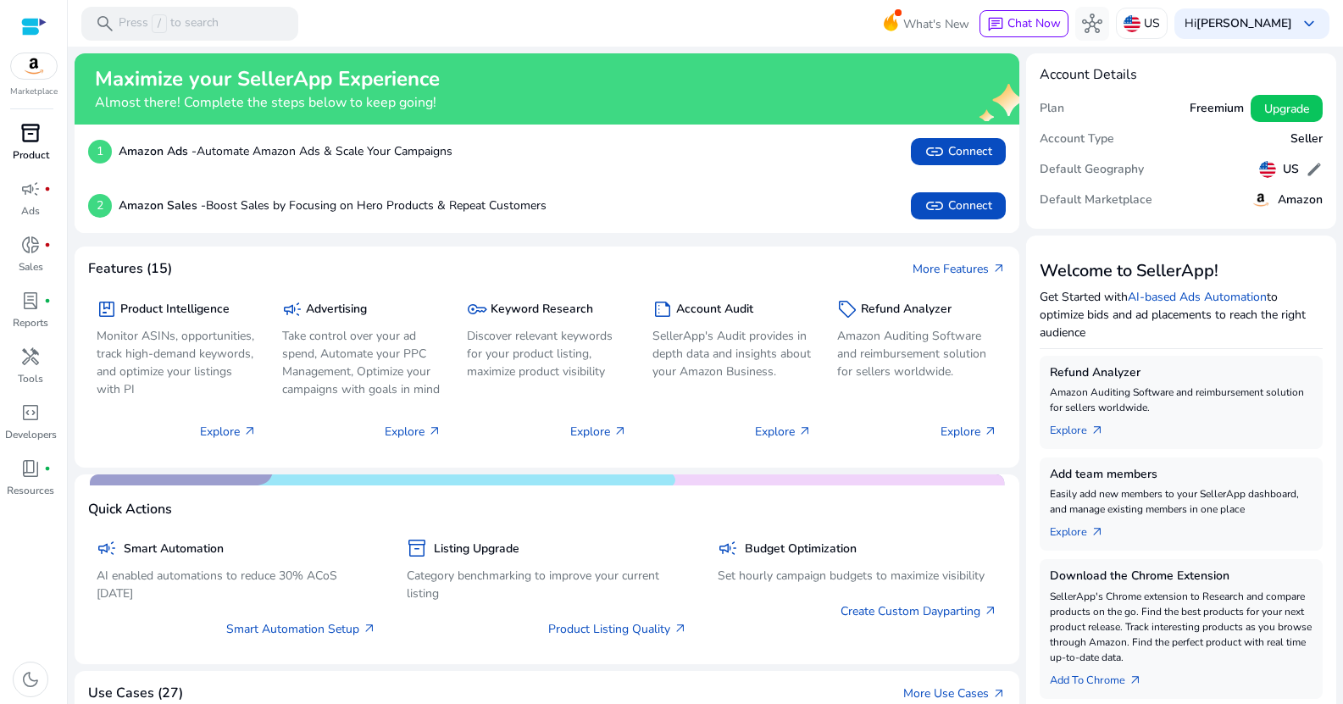
click at [30, 131] on span "inventory_2" at bounding box center [30, 133] width 20 height 20
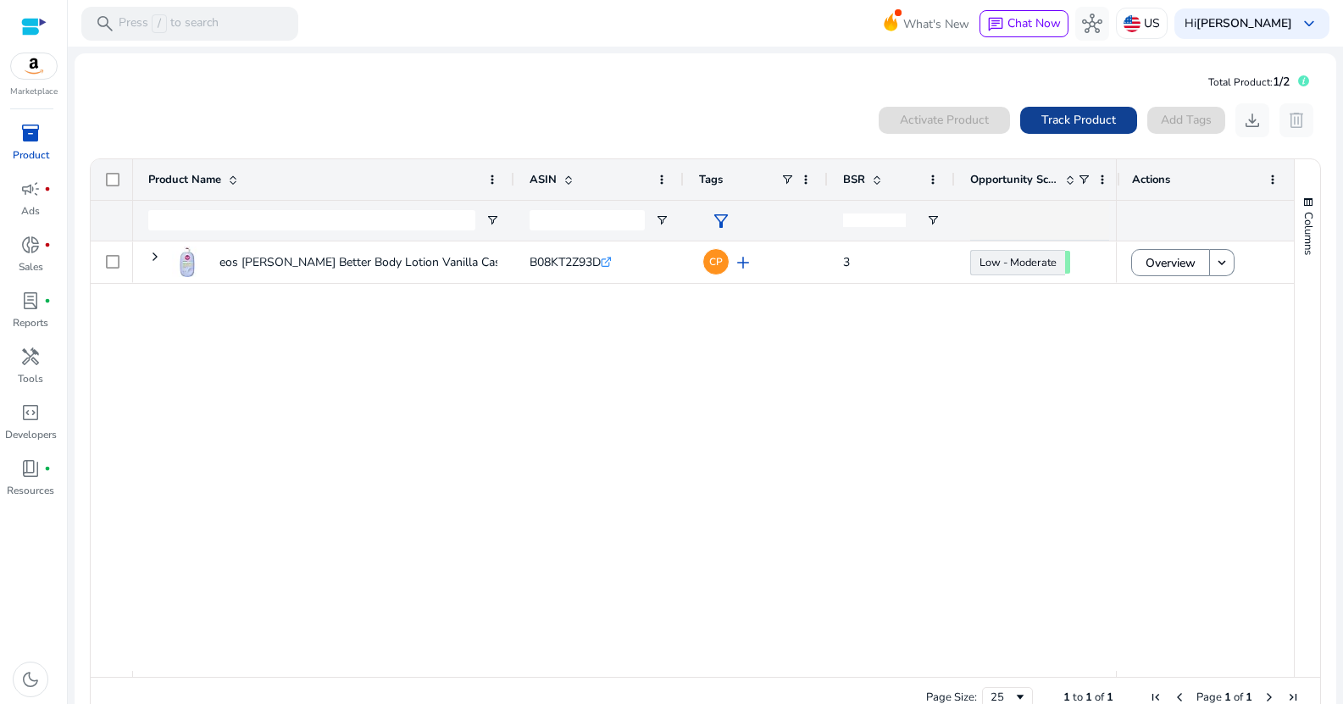
click at [1042, 117] on span "Track Product" at bounding box center [1079, 120] width 75 height 18
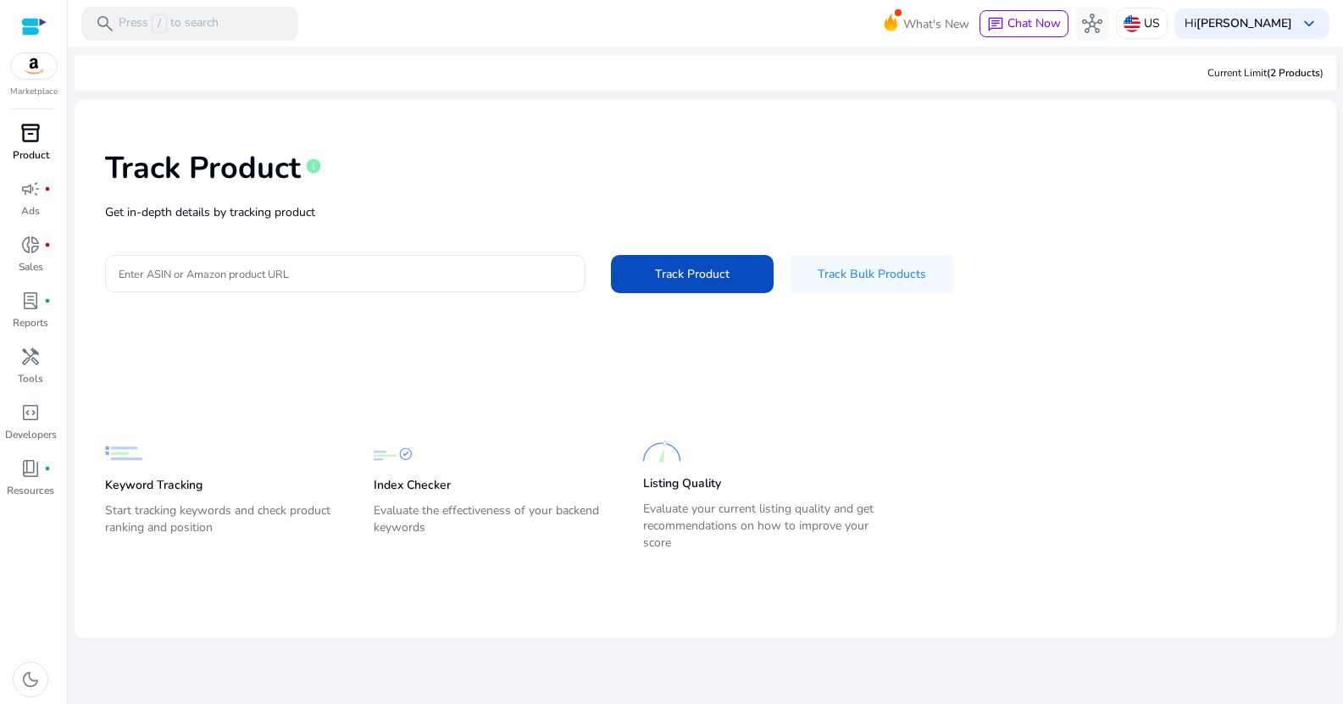
click at [331, 224] on div "Track Product info Get in-depth details by tracking product Enter ASIN or Amazo…" at bounding box center [705, 220] width 1235 height 214
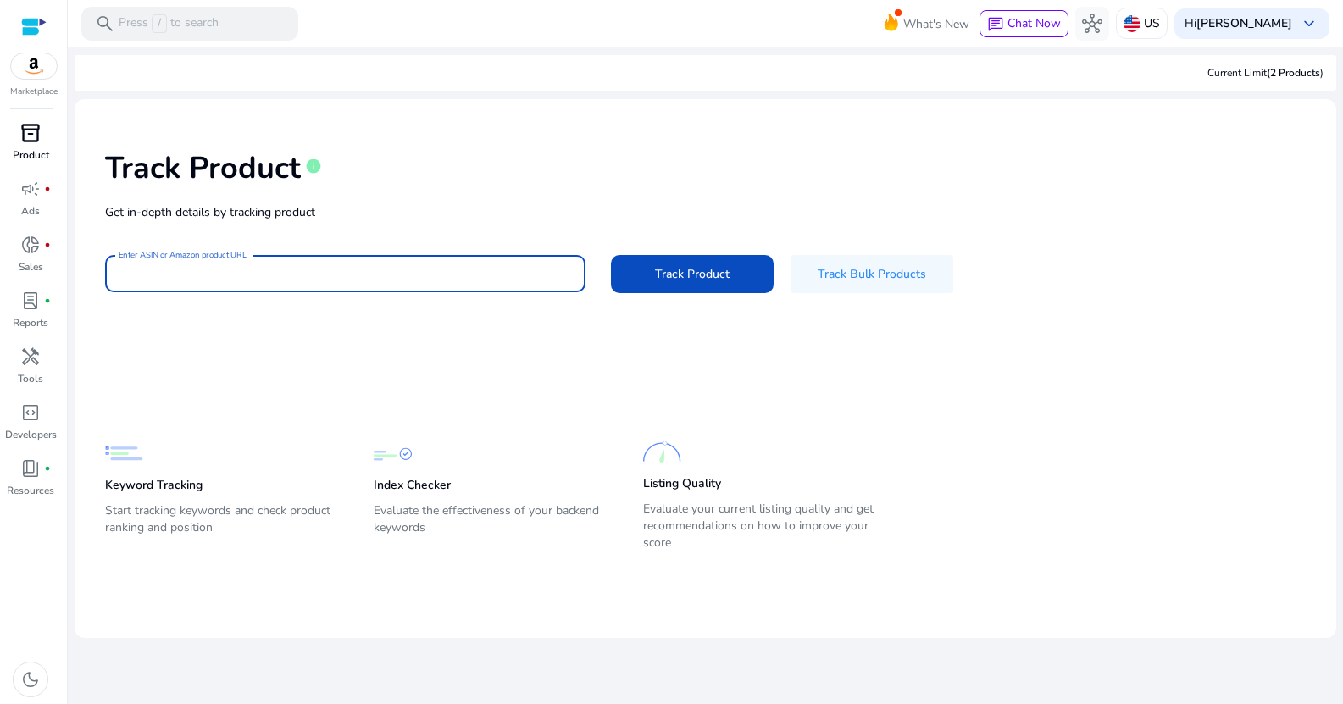
click at [331, 269] on input "Enter ASIN or Amazon product URL" at bounding box center [345, 273] width 453 height 19
paste input "**********"
type input "**********"
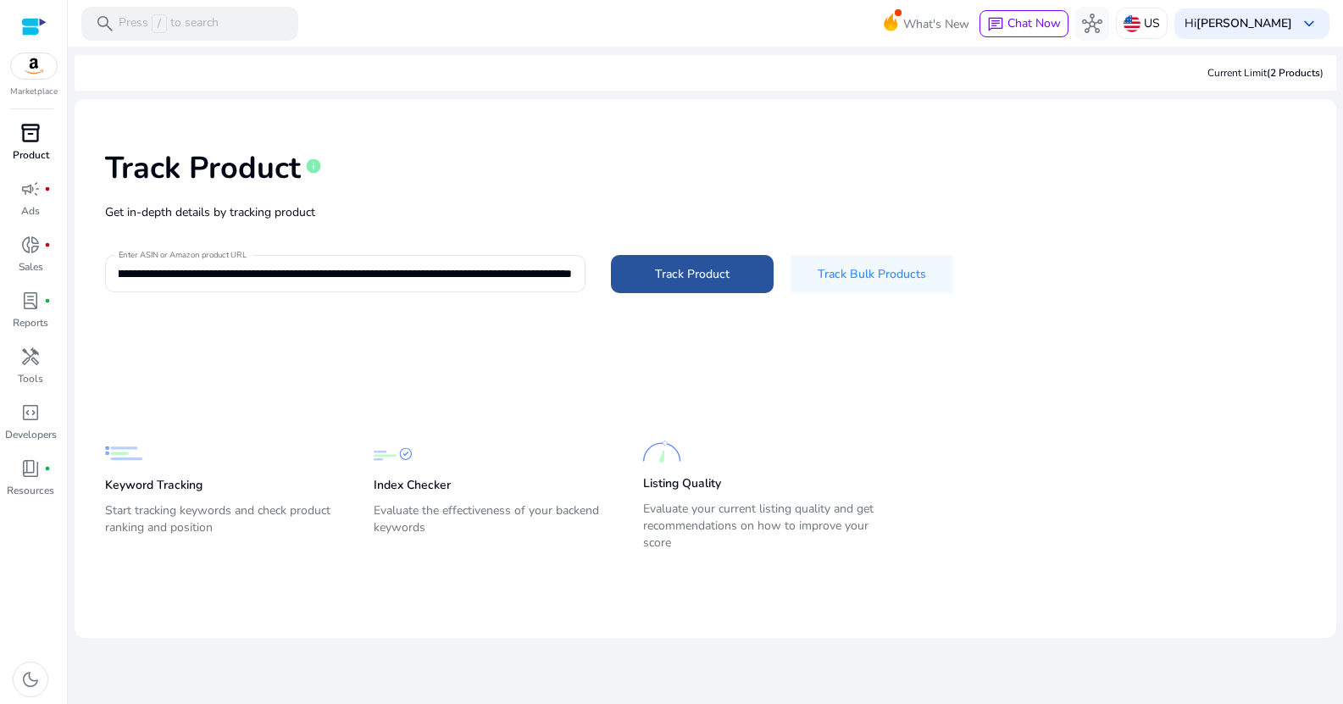
scroll to position [0, 0]
click at [753, 259] on span at bounding box center [692, 273] width 163 height 41
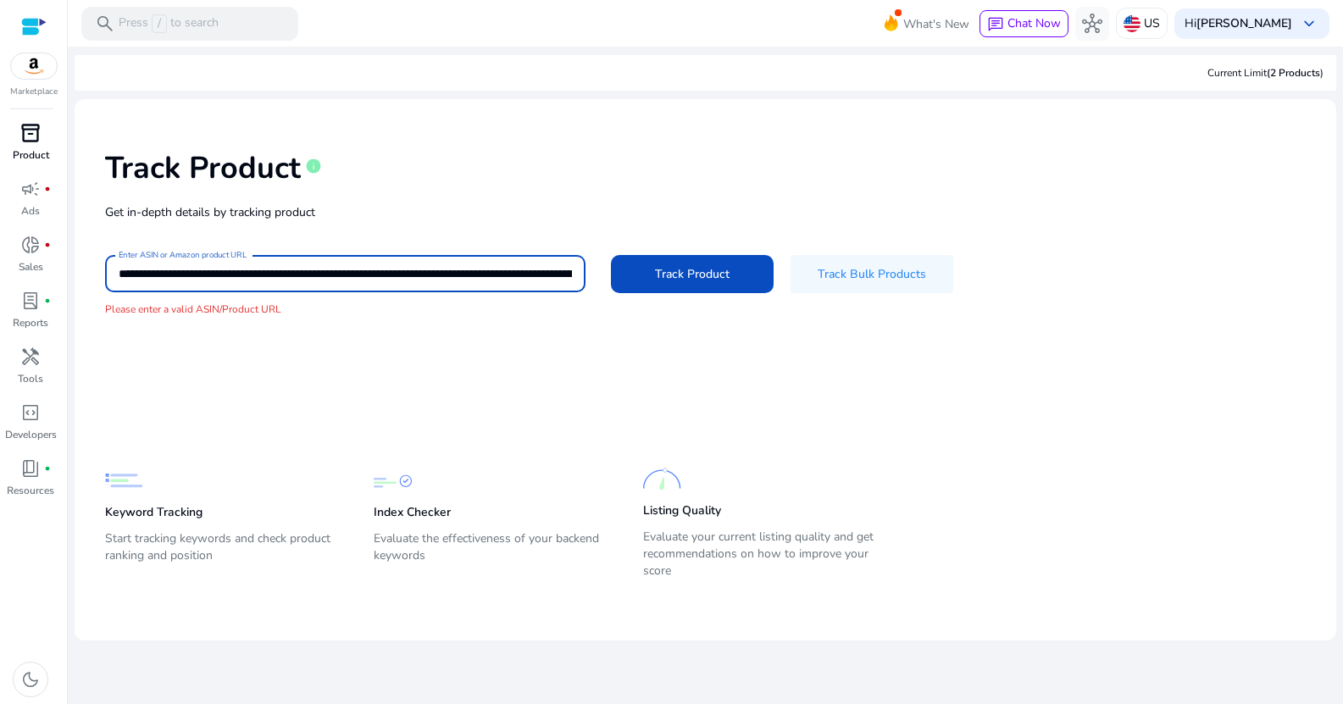
click at [286, 267] on input "**********" at bounding box center [345, 273] width 453 height 19
